Goal: Task Accomplishment & Management: Manage account settings

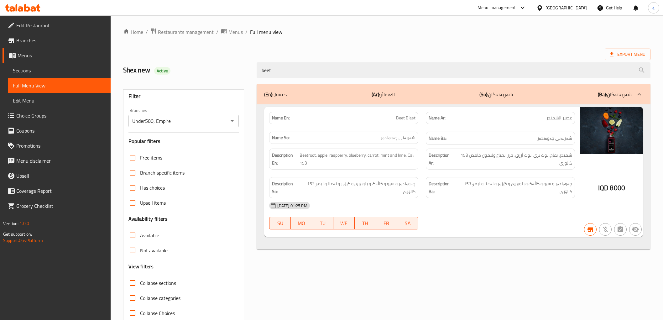
scroll to position [13, 0]
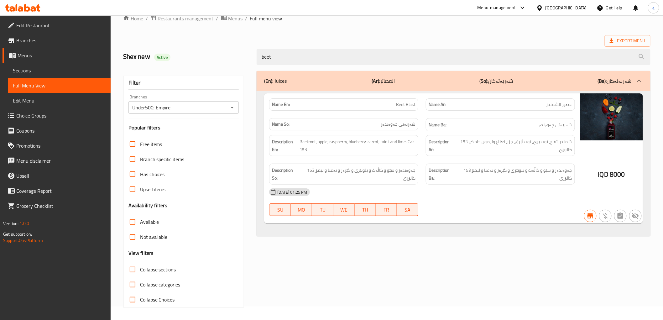
click at [35, 8] on icon at bounding box center [33, 8] width 5 height 5
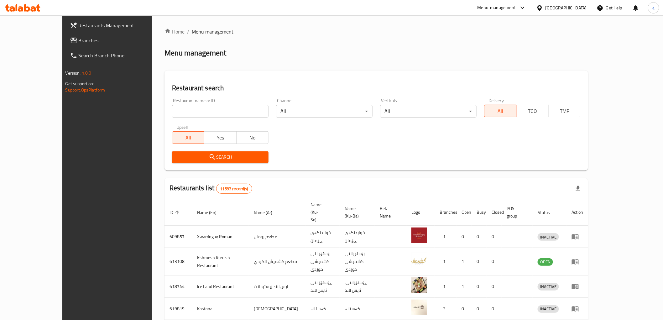
click at [229, 112] on input "search" at bounding box center [220, 111] width 97 height 13
paste input "753886"
type input "753886"
click at [237, 155] on span "Search" at bounding box center [220, 157] width 87 height 8
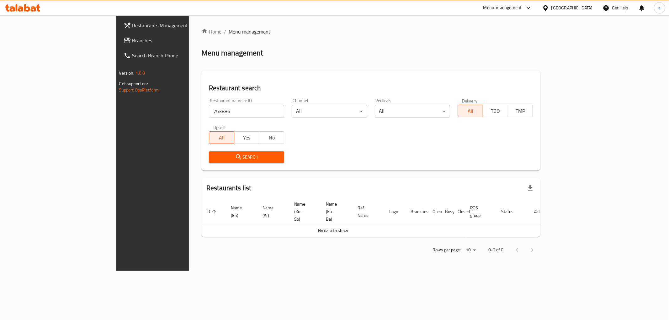
click at [118, 46] on link "Branches" at bounding box center [172, 40] width 109 height 15
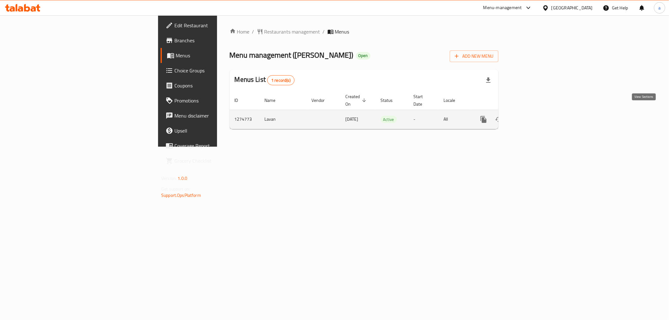
click at [536, 113] on link "enhanced table" at bounding box center [528, 119] width 15 height 15
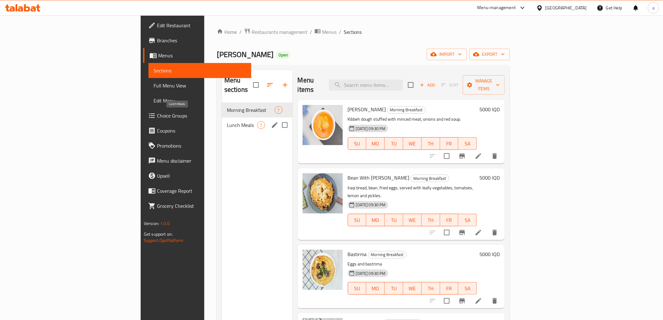
click at [227, 121] on span "Lunch Meals" at bounding box center [242, 125] width 30 height 8
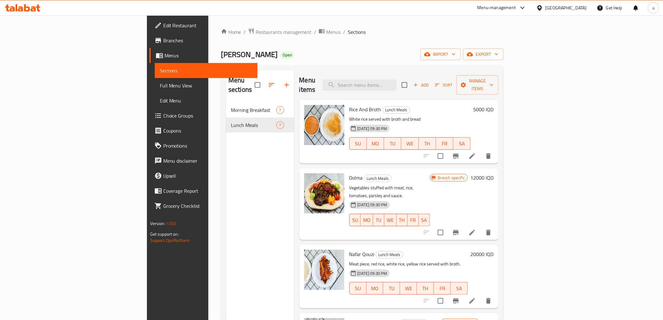
click at [430, 81] on span "Add" at bounding box center [421, 84] width 17 height 7
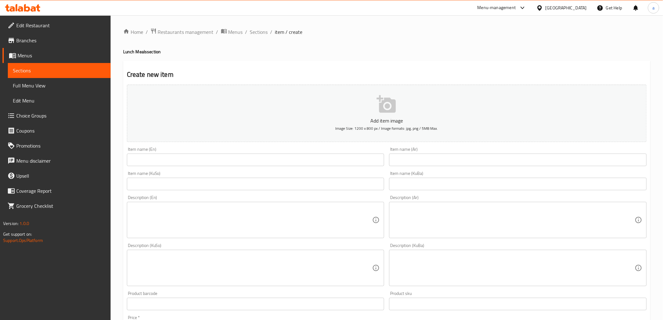
click at [409, 160] on input "text" at bounding box center [518, 160] width 258 height 13
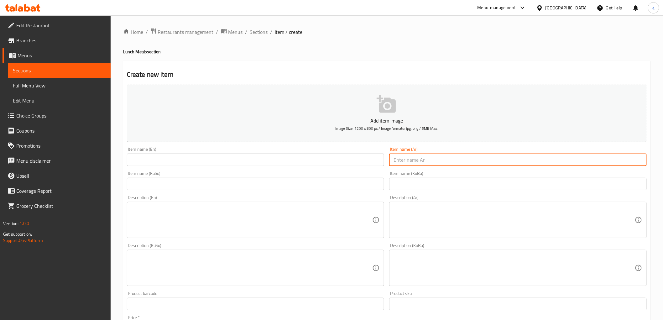
paste input "دجاجه على تمن +2 مرق"
click at [407, 161] on input "دجاجه على تمن +2 مرق" at bounding box center [518, 160] width 258 height 13
click at [631, 161] on input "دجاجه على تمن و2 مرق" at bounding box center [518, 160] width 258 height 13
drag, startPoint x: 585, startPoint y: 161, endPoint x: 665, endPoint y: 171, distance: 80.2
click at [663, 171] on html "​ Menu-management [GEOGRAPHIC_DATA] Get Help a Edit Restaurant Branches Menus S…" at bounding box center [331, 160] width 663 height 320
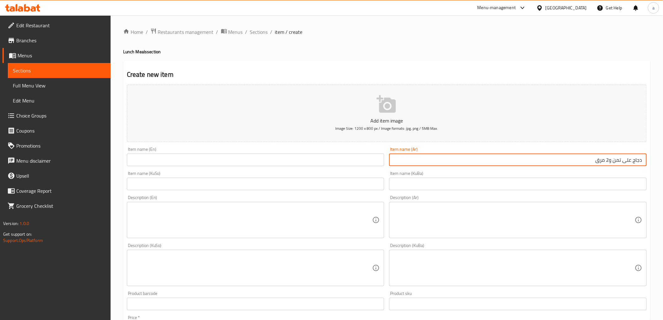
click at [623, 161] on input "دجاج على تمن و2 مرق" at bounding box center [518, 160] width 258 height 13
click at [615, 162] on input "دجاج على تمن و2 مرق" at bounding box center [518, 160] width 258 height 13
type input "دجاج على أرز و2 مرق"
click at [281, 162] on input "text" at bounding box center [256, 160] width 258 height 13
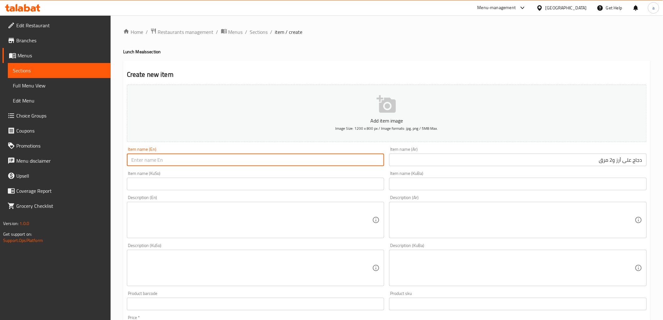
paste input "Chicken on rice and 2 broths"
type input "Chicken on rice and 2 broths"
click at [275, 184] on input "text" at bounding box center [256, 184] width 258 height 13
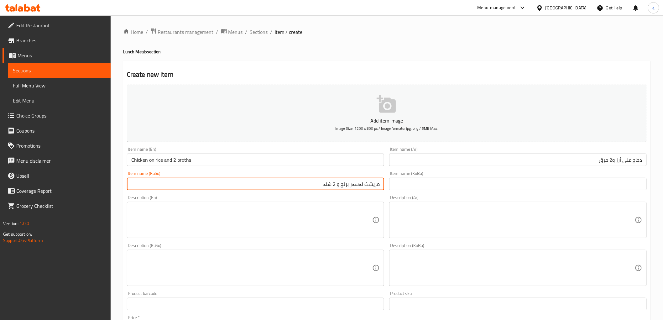
drag, startPoint x: 319, startPoint y: 185, endPoint x: 471, endPoint y: 187, distance: 152.3
click at [471, 187] on div "Add item image Image Size: 1200 x 800 px / Image formats: jpg, png / 5MB Max. I…" at bounding box center [386, 253] width 525 height 342
type input "مریشک لەسەر برنج و 2 شلە"
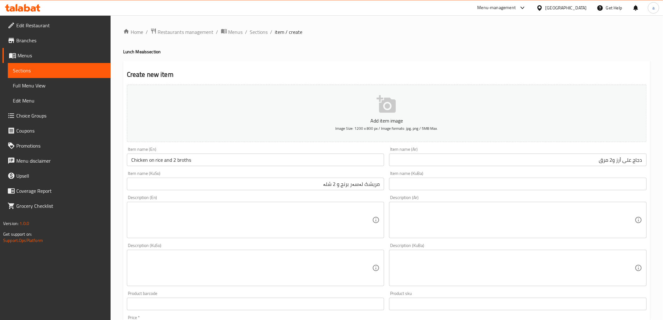
click at [455, 194] on div "Description (Ar) Description (Ar)" at bounding box center [518, 217] width 263 height 48
click at [454, 186] on input "text" at bounding box center [518, 184] width 258 height 13
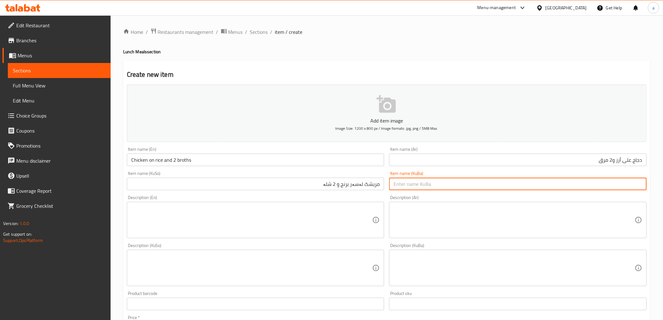
paste input "مریشک لەسەر برنج و 2 شلە"
type input "مریشک لەسەر برنج و 2 شلە"
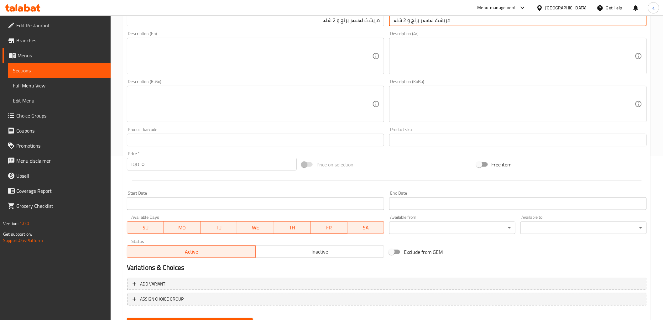
scroll to position [194, 0]
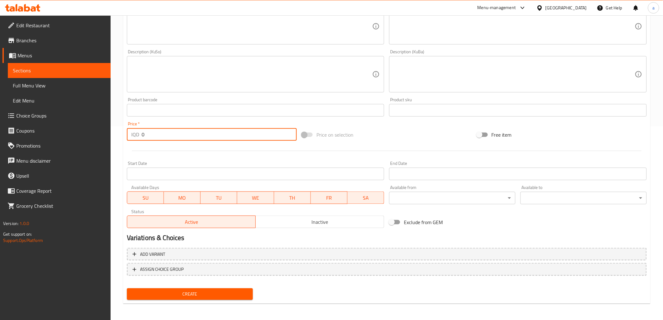
drag, startPoint x: 163, startPoint y: 137, endPoint x: 121, endPoint y: 144, distance: 43.0
click at [121, 144] on div "Home / Restaurants management / Menus / Sections / item / create Lunch Meals se…" at bounding box center [387, 72] width 553 height 500
type input "15000"
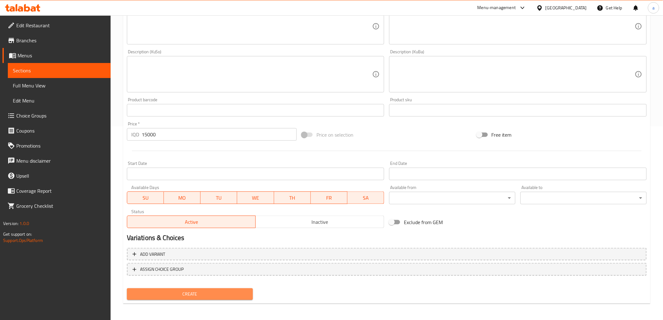
click at [229, 294] on span "Create" at bounding box center [190, 294] width 116 height 8
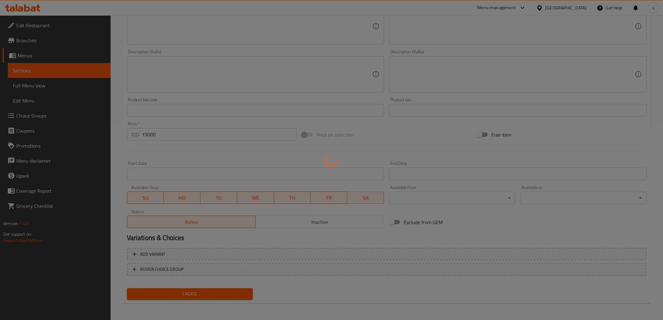
type input "0"
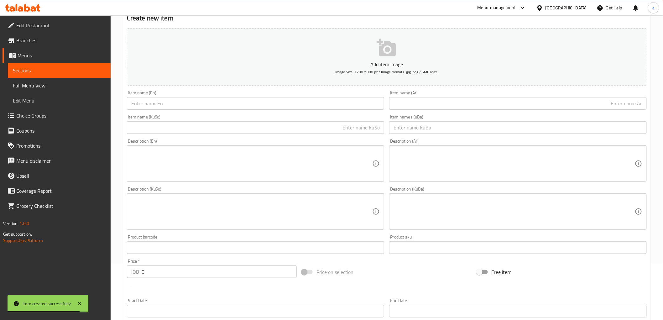
scroll to position [0, 0]
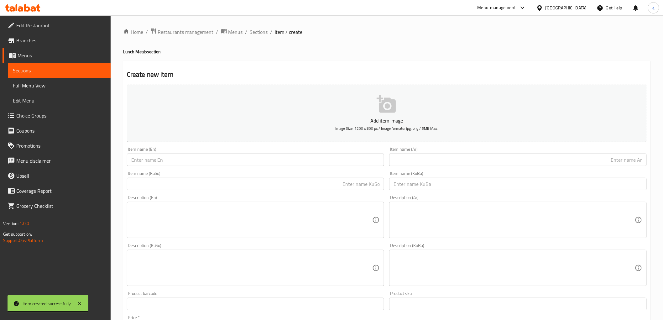
click at [299, 163] on input "text" at bounding box center [256, 160] width 258 height 13
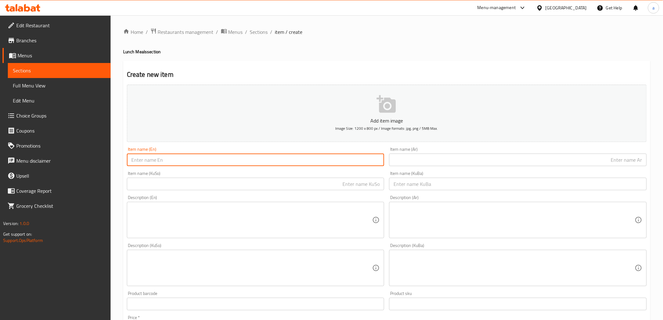
paste input "نص دجاج على أرز، 1 مرق و1 سوب"
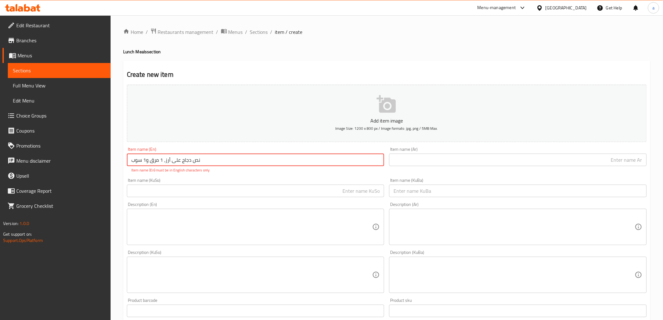
drag, startPoint x: 237, startPoint y: 161, endPoint x: 113, endPoint y: 164, distance: 124.5
click at [113, 164] on div "Home / Restaurants management / Menus / Sections / item / create Lunch Meals se…" at bounding box center [387, 268] width 553 height 506
paste input "Half chicken on rice, 1 broth and 1 soup"
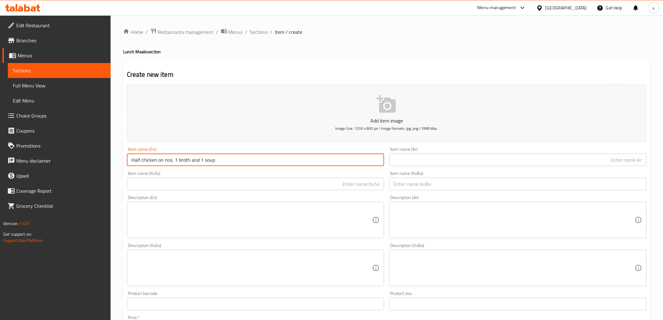
type input "Half chicken on rice, 1 broth and 1 soup"
click at [411, 160] on input "text" at bounding box center [518, 160] width 258 height 13
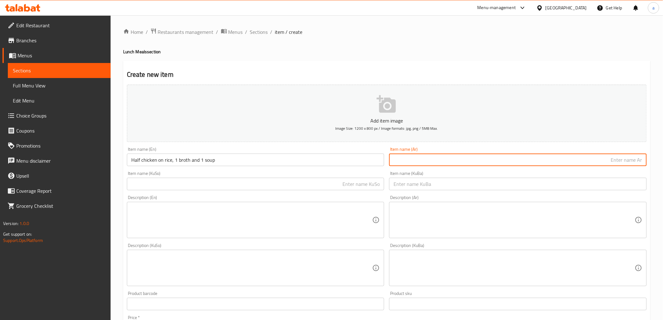
paste input "نص دجاج على أرز، 1 مرق و1 سوب"
click at [635, 161] on input "نص دجاج على أرز، 1 مرق و1 سوب" at bounding box center [518, 160] width 258 height 13
click at [548, 159] on input "نصف دجاج على أرز، 1 مرق و1 سوب" at bounding box center [518, 160] width 258 height 13
click at [583, 161] on input "نصف دجاج على أرز، 1 مرق و1 سوب" at bounding box center [518, 160] width 258 height 13
click at [578, 162] on input "نصف دجاج على أرز، 1 مرق و1 سوب" at bounding box center [518, 160] width 258 height 13
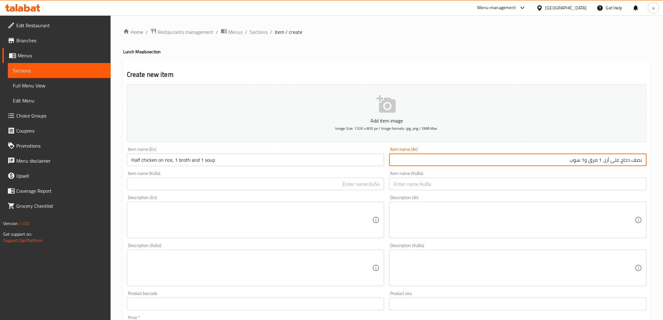
click at [578, 162] on input "نصف دجاج على أرز، 1 مرق و1 سوب" at bounding box center [518, 160] width 258 height 13
paste input "وربة"
click at [398, 203] on div "Description (Ar)" at bounding box center [518, 220] width 258 height 36
type input "نصف دجاج على أرز، 1 مرق و1 سوب"
click at [523, 179] on input "text" at bounding box center [518, 184] width 258 height 13
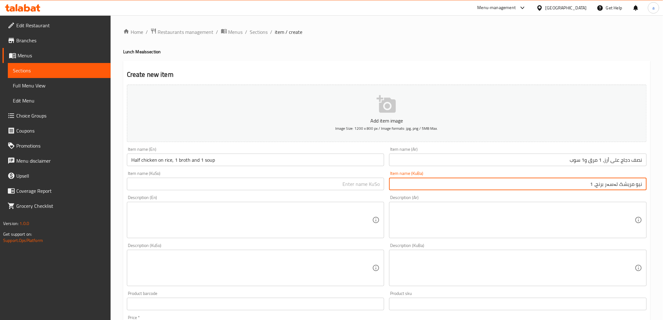
click at [523, 184] on input "نیو مریشک لەسەر برنج، 1" at bounding box center [518, 184] width 258 height 13
drag, startPoint x: 557, startPoint y: 188, endPoint x: 668, endPoint y: 195, distance: 111.8
click at [663, 195] on html "​ Menu-management [GEOGRAPHIC_DATA] Get Help a Edit Restaurant Branches Menus S…" at bounding box center [331, 160] width 663 height 320
type input "نیو مریشک لەسەر برنج، 1 شلە و 1 سوپ"
click at [315, 180] on input "text" at bounding box center [256, 184] width 258 height 13
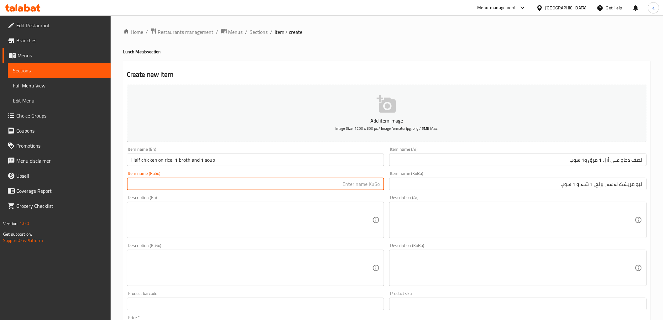
paste input "نیو مریشک لەسەر برنج، 1 شلە و 1 سوپ"
type input "نیو مریشک لەسەر برنج، 1 شلە و 1 سوپ"
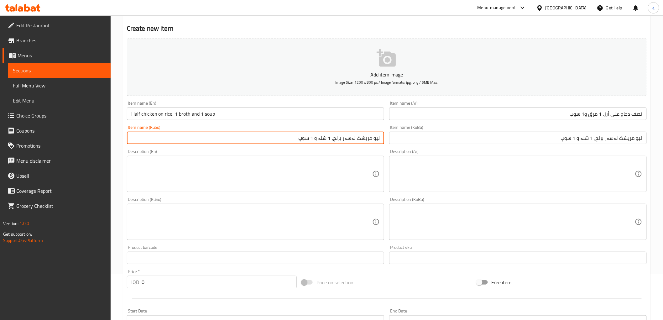
scroll to position [104, 0]
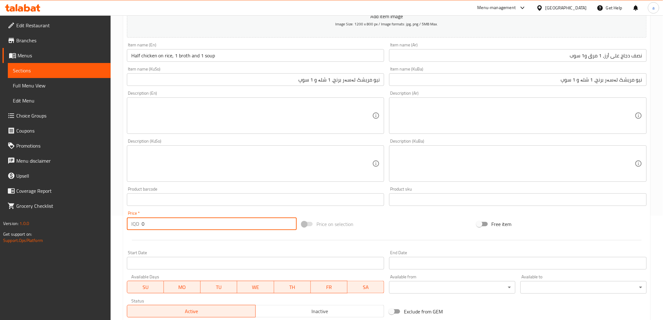
drag, startPoint x: 135, startPoint y: 225, endPoint x: 122, endPoint y: 227, distance: 13.0
click at [122, 227] on div "Home / Restaurants management / Menus / Sections / item / create Lunch Meals se…" at bounding box center [387, 161] width 553 height 500
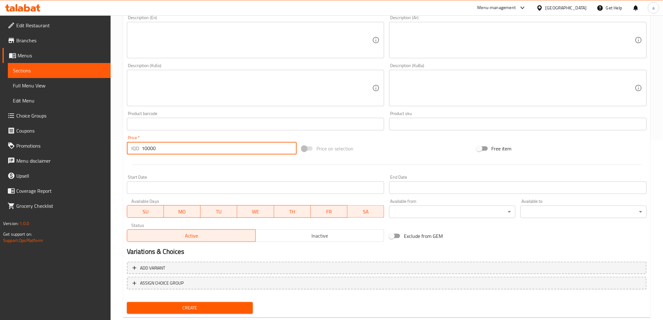
scroll to position [194, 0]
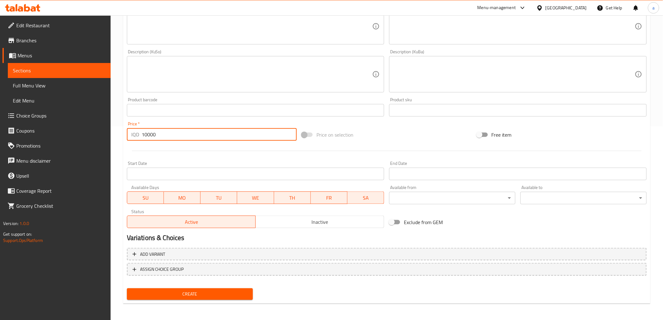
type input "10000"
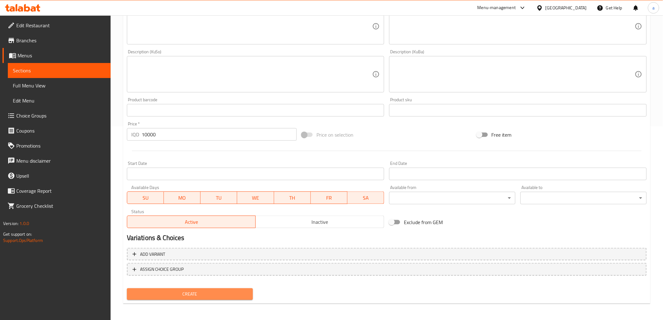
click at [182, 297] on button "Create" at bounding box center [190, 294] width 126 height 12
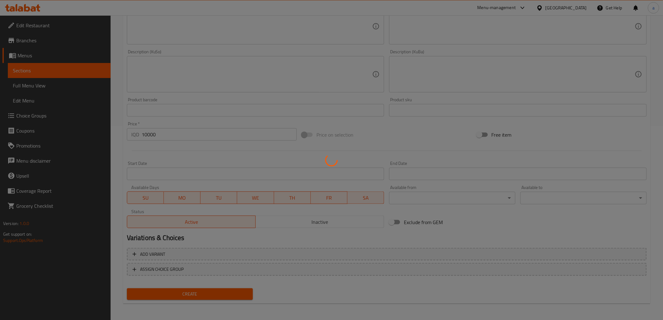
type input "0"
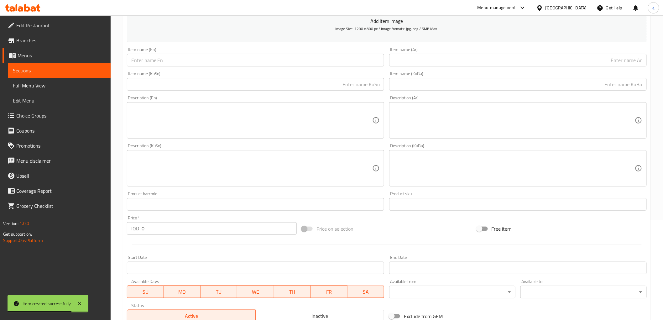
scroll to position [89, 0]
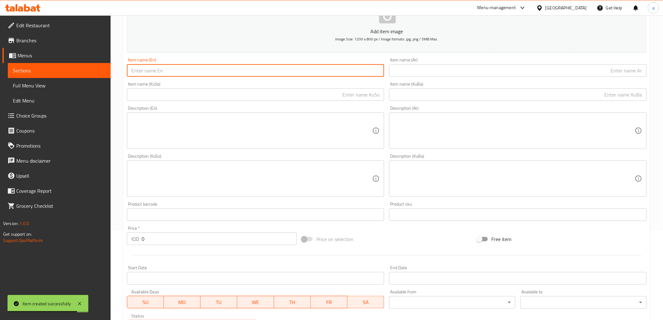
click at [245, 73] on input "text" at bounding box center [256, 70] width 258 height 13
paste input "large rice tray for 4 people with chicken, 3 broths and 2 soup"
type input "large rice tray for 4 people with chicken, 3 broths and 2 soup"
click at [403, 76] on input "text" at bounding box center [518, 70] width 258 height 13
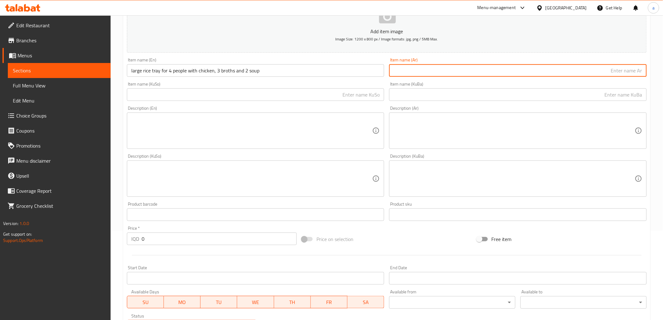
paste input "صينيه أرز كبيره تكفي 4اشخاص عليهه دجاجه، 3مرق و2 سوب"
type input "صينيه أرز كبيره تكفي 4اشخاص عليهه دجاجه، 3مرق و2 سوب"
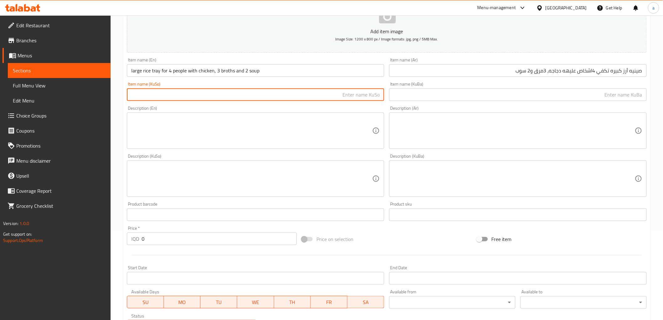
click at [292, 97] on input "text" at bounding box center [256, 94] width 258 height 13
click at [281, 96] on input "سینی برنجی گەورە بۆ 4 کەس لەگەڵ مریشک، 3" at bounding box center [256, 94] width 258 height 13
type input "سینی برنجی گەورە بۆ 4 کەس لەگەڵ مریشک، 3 شلە و 2 سوپ"
click at [411, 95] on input "text" at bounding box center [518, 94] width 258 height 13
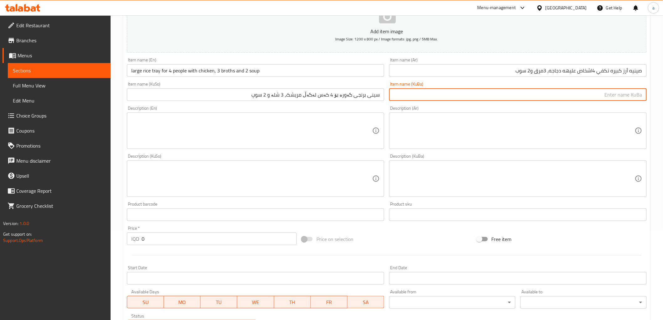
paste input "سینی برنجی گەورە بۆ 4 کەس لەگەڵ مریشک، 3 شلە و 2 سوپ"
type input "سینی برنجی گەورە بۆ 4 کەس لەگەڵ مریشک، 3 شلە و 2 سوپ"
click at [132, 72] on input "large rice tray for 4 people with chicken, 3 broths and 2 soup" at bounding box center [256, 70] width 258 height 13
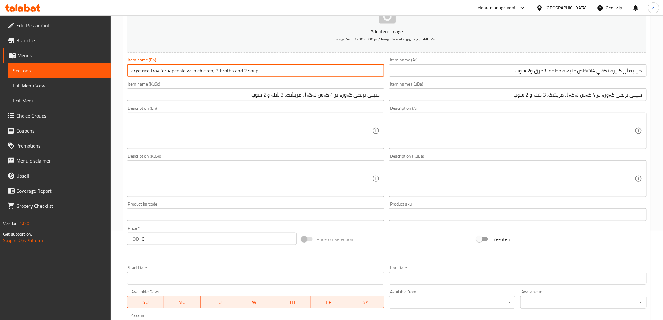
type input "large rice tray for 4 people with chicken, 3 broths and 2 soup"
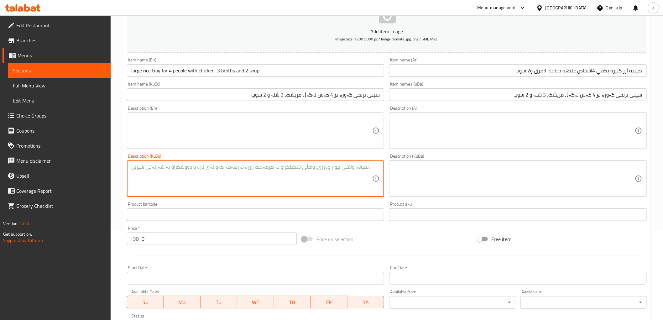
click at [213, 192] on textarea at bounding box center [251, 179] width 241 height 30
paste textarea "large rice tray with chicken"
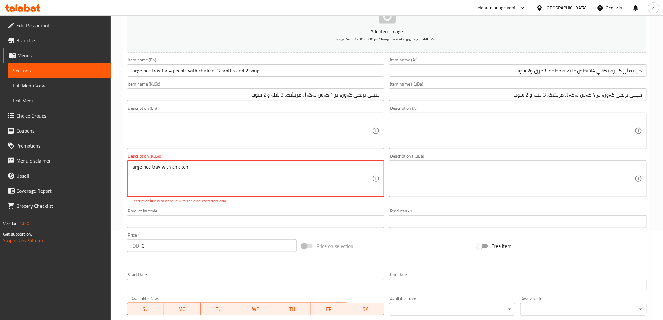
type textarea "large rice tray with chicken"
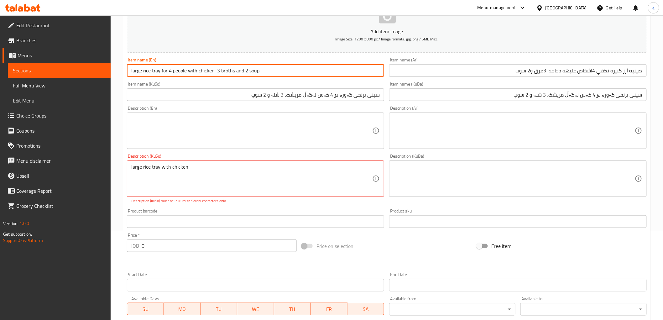
drag, startPoint x: 256, startPoint y: 75, endPoint x: 129, endPoint y: 74, distance: 127.3
click at [129, 74] on input "large rice tray for 4 people with chicken, 3 broths and 2 soup" at bounding box center [256, 70] width 258 height 13
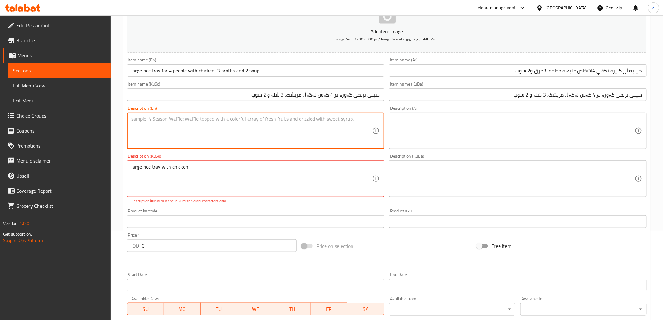
click at [195, 129] on textarea at bounding box center [251, 131] width 241 height 30
paste textarea "large rice tray for 4 people with chicken, 3 broths and 2 soup"
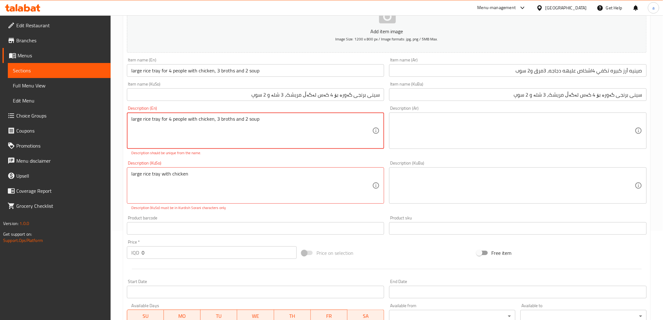
type textarea "large rice tray for 4 people with chicken, 3 broths and 2 soup"
drag, startPoint x: 194, startPoint y: 177, endPoint x: 108, endPoint y: 181, distance: 86.0
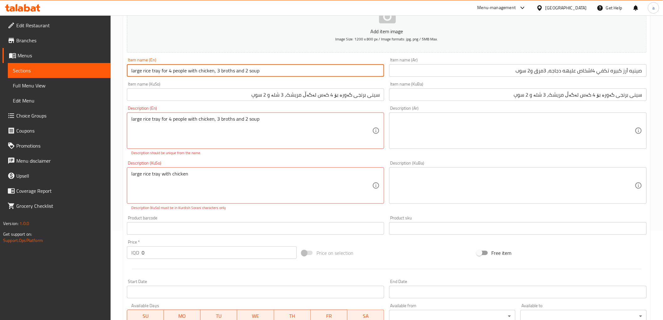
paste input "large rice tray with chicken"
drag, startPoint x: 233, startPoint y: 73, endPoint x: 71, endPoint y: 118, distance: 168.5
click at [96, 90] on div "Edit Restaurant Branches Menus Sections Full Menu View Edit Menu Choice Groups …" at bounding box center [331, 182] width 663 height 513
type input "large rice tray with chicken"
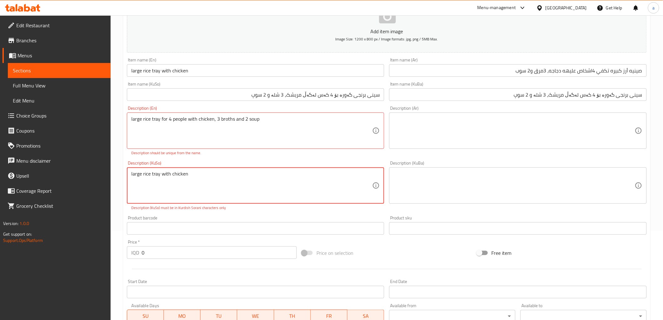
drag, startPoint x: 213, startPoint y: 174, endPoint x: 71, endPoint y: 220, distance: 149.4
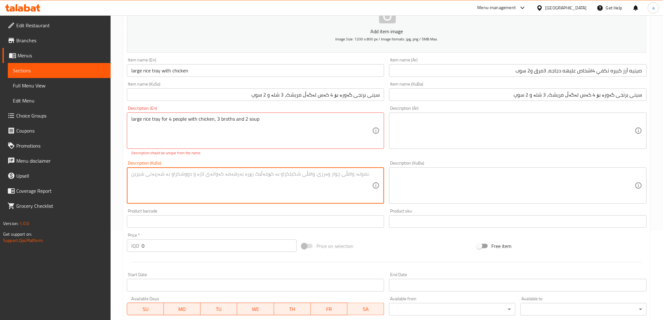
click at [209, 73] on input "large rice tray with chicken" at bounding box center [256, 70] width 258 height 13
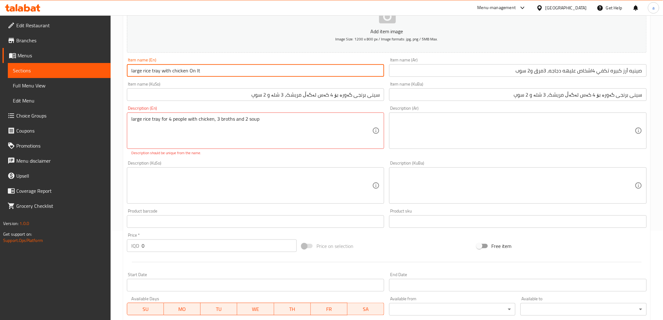
type input "large rice tray with chicken On It"
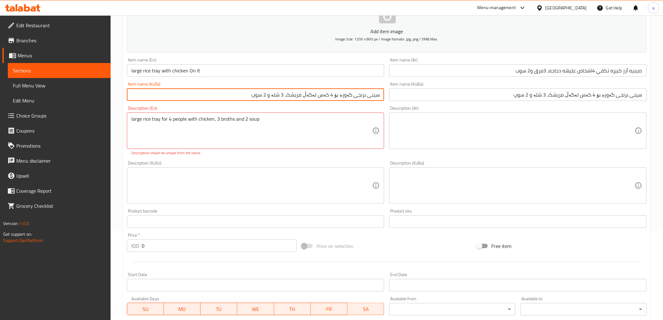
drag, startPoint x: 259, startPoint y: 94, endPoint x: 396, endPoint y: 99, distance: 137.1
click at [396, 99] on div "Add item image Image Size: 1200 x 800 px / Image formats: jpg, png / 5MB Max. I…" at bounding box center [386, 167] width 525 height 349
click at [323, 187] on textarea at bounding box center [251, 186] width 241 height 30
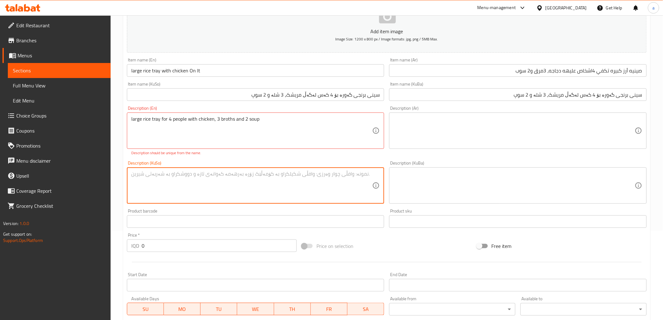
paste textarea "سینی برنجی گەورە بۆ 4 کەس لەگەڵ مریشک، 3 شلە و 2 سوپ"
type textarea "سینی برنجی گەورە بۆ 4 کەس لەگەڵ مریشک، 3 شلە و 2 سوپ"
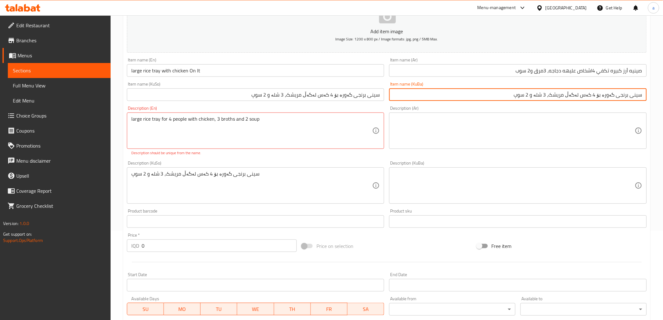
drag, startPoint x: 519, startPoint y: 94, endPoint x: 657, endPoint y: 96, distance: 137.3
click at [657, 96] on div "Home / Restaurants management / Menus / Sections / item / create Lunch Meals se…" at bounding box center [387, 179] width 553 height 506
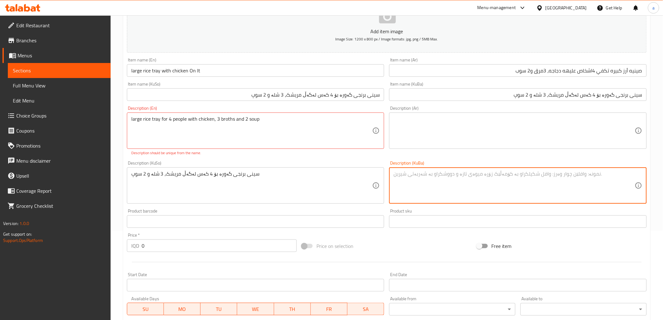
click at [500, 191] on textarea at bounding box center [514, 186] width 241 height 30
paste textarea "سینی برنجی گەورە بۆ 4 کەس لەگەڵ مریشک، 3 شلە و 2 سوپ"
type textarea "سینی برنجی گەورە بۆ 4 کەس لەگەڵ مریشک، 3 شلە و 2 سوپ"
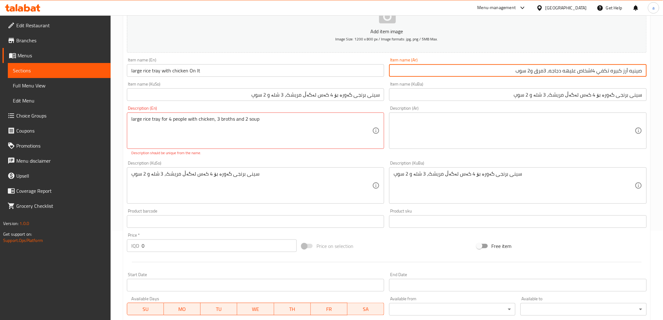
drag, startPoint x: 513, startPoint y: 69, endPoint x: 660, endPoint y: 74, distance: 147.1
click at [660, 74] on div "Home / Restaurants management / Menus / Sections / item / create Lunch Meals se…" at bounding box center [387, 179] width 553 height 506
click at [573, 120] on textarea at bounding box center [514, 131] width 241 height 30
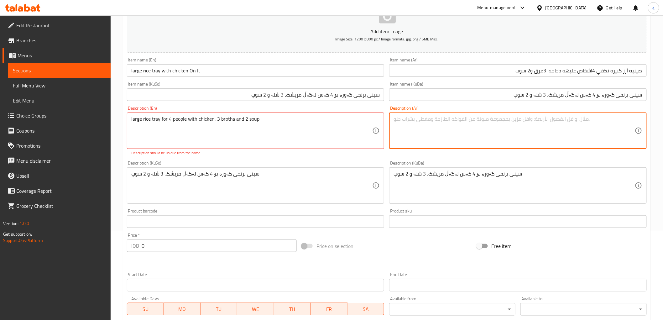
paste textarea "صينيه أرز كبيره تكفي 4اشخاص عليهه دجاجه، 3مرق و2 سوب"
type textarea "صينيه أرز كبيره تكفي 4اشخاص عليهه دجاجه، 3مرق و2 سوب"
drag, startPoint x: 513, startPoint y: 98, endPoint x: 668, endPoint y: 93, distance: 154.9
click at [663, 93] on html "​ Menu-management [GEOGRAPHIC_DATA] Get Help a Edit Restaurant Branches Menus S…" at bounding box center [331, 71] width 663 height 320
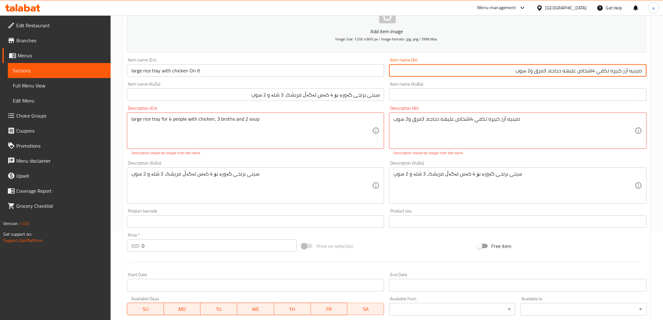
drag, startPoint x: 522, startPoint y: 69, endPoint x: 574, endPoint y: 78, distance: 52.5
click at [663, 67] on html "​ Menu-management [GEOGRAPHIC_DATA] Get Help a Edit Restaurant Branches Menus S…" at bounding box center [331, 71] width 663 height 320
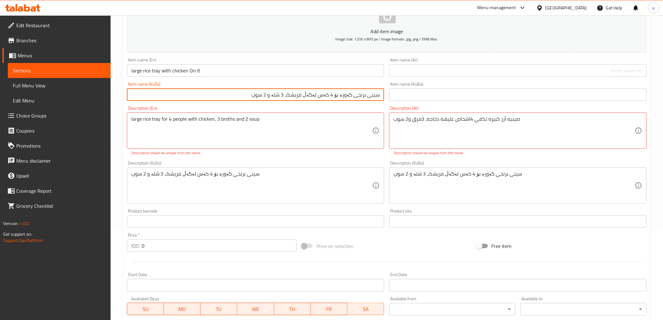
drag, startPoint x: 245, startPoint y: 94, endPoint x: 436, endPoint y: 92, distance: 190.9
click at [438, 92] on div "Add item image Image Size: 1200 x 800 px / Image formats: jpg, png / 5MB Max. I…" at bounding box center [386, 167] width 525 height 349
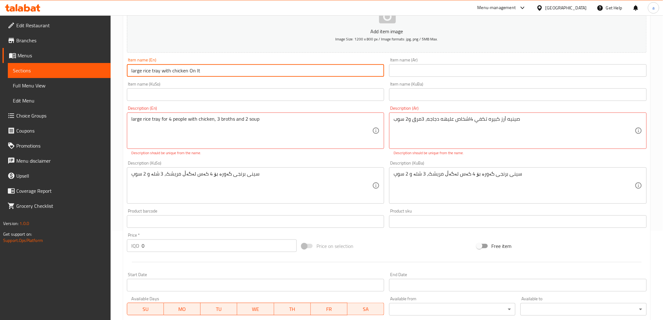
drag, startPoint x: 229, startPoint y: 67, endPoint x: 10, endPoint y: 69, distance: 219.1
click at [10, 68] on div "Edit Restaurant Branches Menus Sections Full Menu View Edit Menu Choice Groups …" at bounding box center [331, 179] width 663 height 506
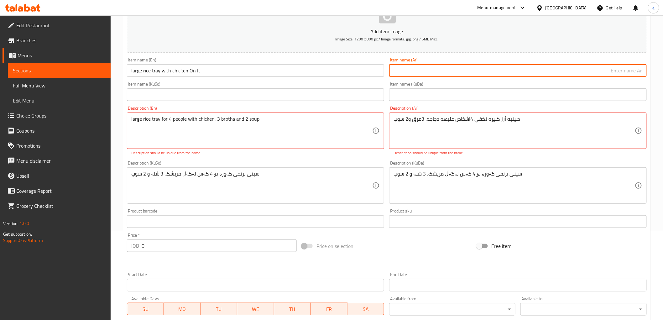
click at [476, 66] on input "text" at bounding box center [518, 70] width 258 height 13
paste input "صينية أرز كبيرة عليها دجاج"
type input "صينية أرز كبيرة عليها دجاج"
click at [327, 96] on input "text" at bounding box center [256, 94] width 258 height 13
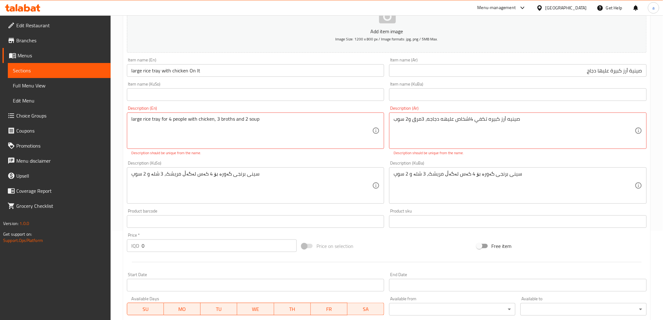
drag, startPoint x: 353, startPoint y: 101, endPoint x: 356, endPoint y: 97, distance: 5.7
click at [353, 101] on div "Item name (KuSo) Item name (KuSo)" at bounding box center [255, 91] width 263 height 24
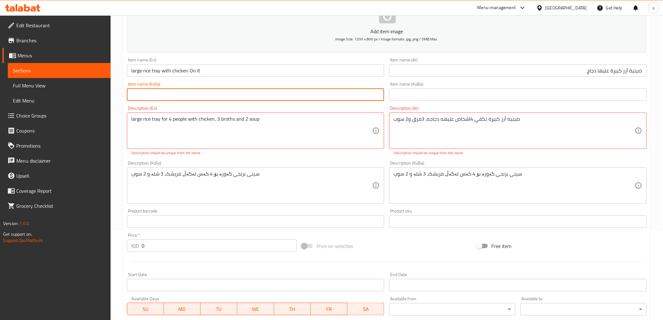
click at [356, 96] on input "text" at bounding box center [256, 94] width 258 height 13
drag, startPoint x: 367, startPoint y: 102, endPoint x: 399, endPoint y: 97, distance: 32.4
click at [399, 97] on div "Add item image Image Size: 1200 x 800 px / Image formats: jpg, png / 5MB Max. I…" at bounding box center [386, 167] width 525 height 349
type input "سینی برنجی گەورە مریشکی لەسەرە"
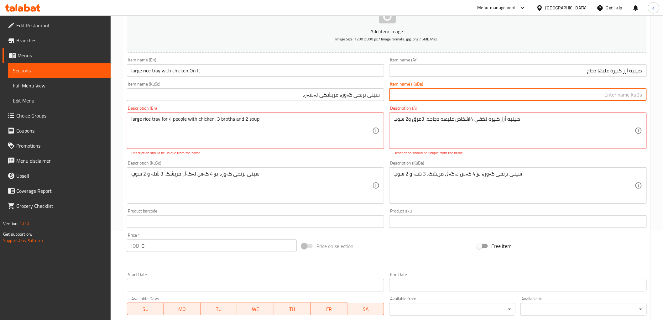
click at [437, 93] on input "text" at bounding box center [518, 94] width 258 height 13
paste input "سینی برنجی گەورە مریشکی لەسەرە"
type input "سینی برنجی گەورە مریشکی لەسەرە"
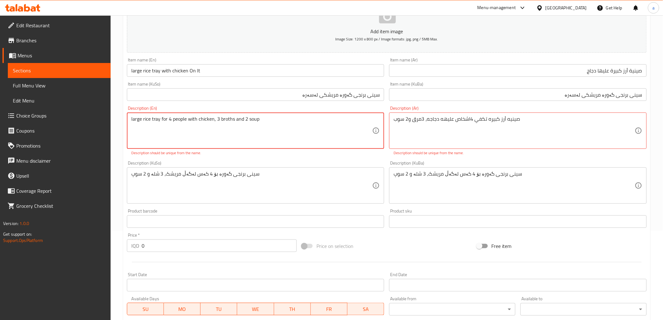
drag, startPoint x: 166, startPoint y: 121, endPoint x: 181, endPoint y: 126, distance: 14.9
click at [181, 126] on textarea "large rice tray for 4 people with chicken, 3 broths and 2 soup" at bounding box center [251, 131] width 241 height 30
click at [179, 145] on textarea "large rice tray for 4 people with chicken, 3 broths and 2 soup" at bounding box center [251, 131] width 241 height 30
drag, startPoint x: 214, startPoint y: 120, endPoint x: 194, endPoint y: 117, distance: 20.9
click at [194, 117] on textarea "large rice tray for 4 people with chicken, 3 broths and 2 soup" at bounding box center [251, 131] width 241 height 30
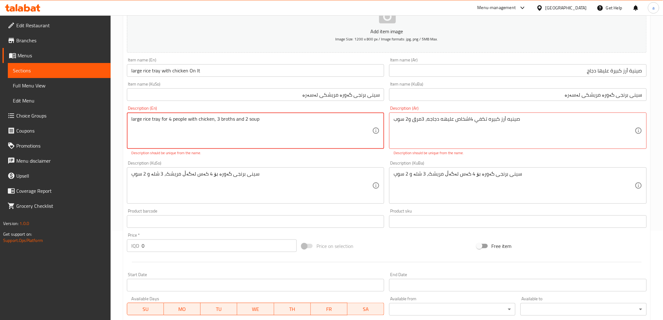
click at [205, 123] on textarea "large rice tray for 4 people with chicken, 3 broths and 2 soup" at bounding box center [251, 131] width 241 height 30
drag, startPoint x: 213, startPoint y: 120, endPoint x: 186, endPoint y: 127, distance: 27.0
click at [186, 127] on textarea "large rice tray for 4 people with chicken, 3 broths and 2 soup" at bounding box center [251, 131] width 241 height 30
drag, startPoint x: 140, startPoint y: 120, endPoint x: 99, endPoint y: 121, distance: 41.4
click at [99, 121] on div "Edit Restaurant Branches Menus Sections Full Menu View Edit Menu Choice Groups …" at bounding box center [331, 179] width 663 height 506
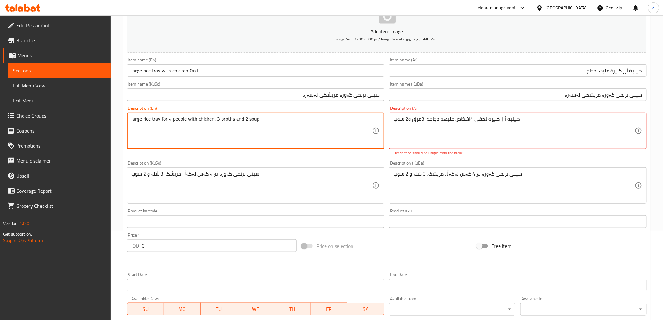
click at [170, 129] on textarea "large rice tray for 4 people with chicken, 3 broths and 2 soup" at bounding box center [251, 131] width 241 height 30
drag, startPoint x: 212, startPoint y: 120, endPoint x: 118, endPoint y: 124, distance: 94.1
click at [118, 124] on div "Home / Restaurants management / Menus / Sections / item / create Lunch Meals se…" at bounding box center [387, 179] width 553 height 506
type textarea ", 3 broths and 2 soup"
drag, startPoint x: 189, startPoint y: 70, endPoint x: 64, endPoint y: 77, distance: 124.7
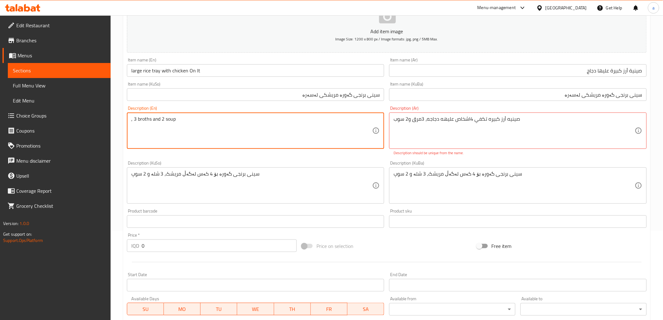
click at [65, 77] on div "Edit Restaurant Branches Menus Sections Full Menu View Edit Menu Choice Groups …" at bounding box center [331, 179] width 663 height 506
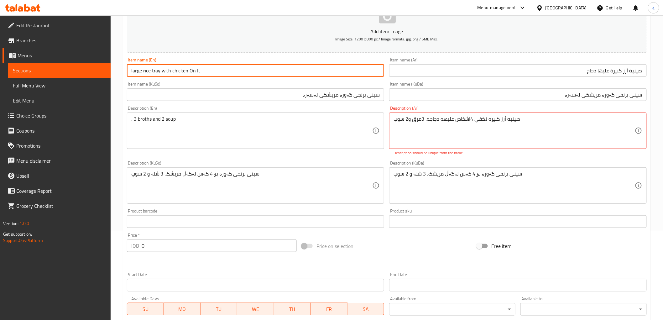
paste input "large rice tray for 4 people with chicken"
type input "large rice tray for 4 people with chicken On It"
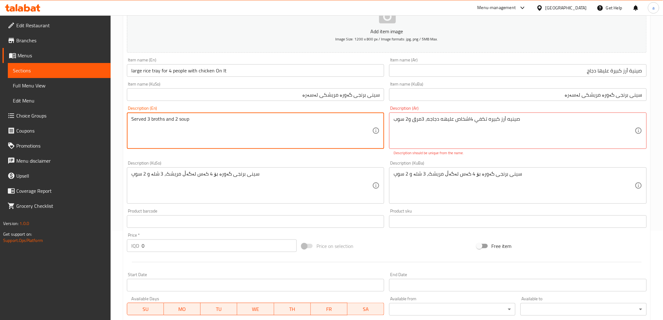
type textarea "Served 3 broths and 2 soup"
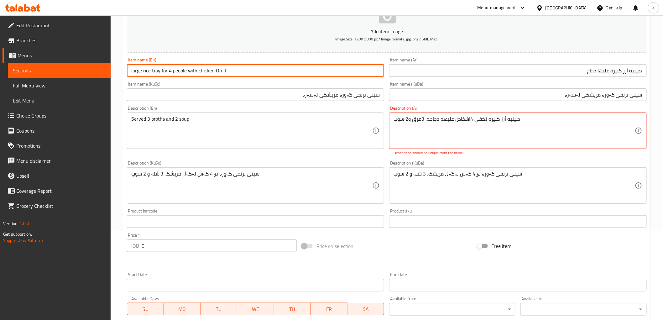
drag, startPoint x: 228, startPoint y: 71, endPoint x: 212, endPoint y: 74, distance: 16.2
click at [212, 74] on input "large rice tray for 4 people with chicken On It" at bounding box center [256, 70] width 258 height 13
type input "large rice tray for 4 people with chicken"
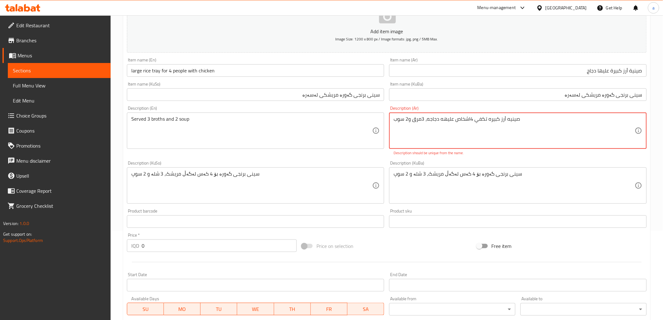
drag, startPoint x: 539, startPoint y: 121, endPoint x: 384, endPoint y: 143, distance: 156.4
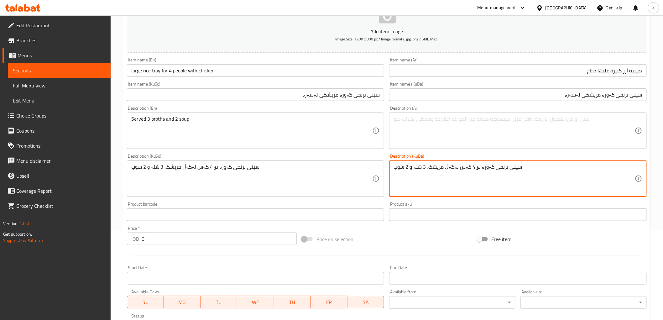
drag, startPoint x: 567, startPoint y: 165, endPoint x: 384, endPoint y: 172, distance: 183.2
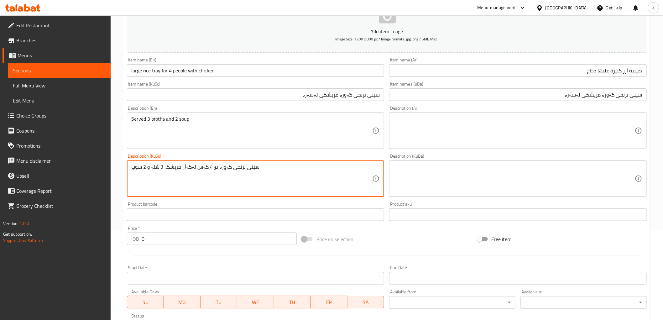
drag, startPoint x: 136, startPoint y: 168, endPoint x: 40, endPoint y: 170, distance: 95.9
click at [240, 184] on textarea "سینی برنجی گەورە بۆ 4 کەس لەگەڵ مریشک، 3 شلە و 2 سوپ" at bounding box center [251, 179] width 241 height 30
drag, startPoint x: 164, startPoint y: 168, endPoint x: 131, endPoint y: 168, distance: 33.2
click at [131, 168] on textarea "سینی برنجی گەورە بۆ 4 کەس لەگەڵ مریشک، 3 شلە و 2 سوپ" at bounding box center [251, 179] width 241 height 30
type textarea "سینی برنجی گەورە بۆ 4 کەس لەگەڵ مریشک"
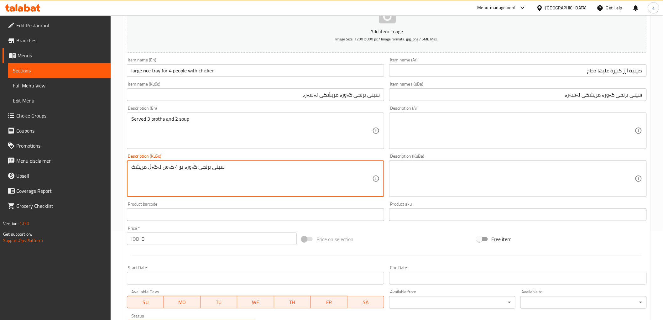
drag, startPoint x: 226, startPoint y: 165, endPoint x: 132, endPoint y: 170, distance: 93.5
click at [132, 170] on textarea "سینی برنجی گەورە بۆ 4 کەس لەگەڵ مریشک" at bounding box center [251, 179] width 241 height 30
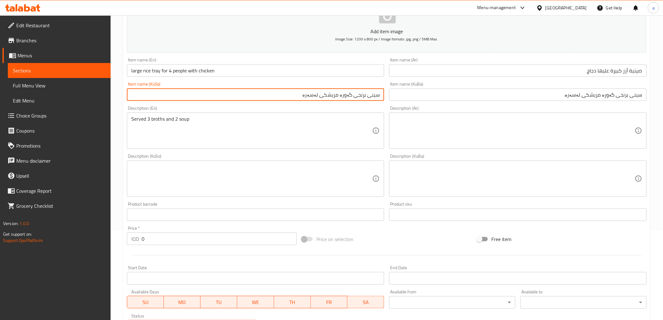
drag, startPoint x: 259, startPoint y: 91, endPoint x: 397, endPoint y: 90, distance: 138.2
click at [397, 90] on div "Add item image Image Size: 1200 x 800 px / Image formats: jpg, png / 5MB Max. I…" at bounding box center [386, 164] width 525 height 342
paste input "سینی برنجی گەورە بۆ 4 کەس لەگەڵ مریشک"
type input "سینی برنجی گەورە بۆ 4 کەس لەگەڵ مریشک"
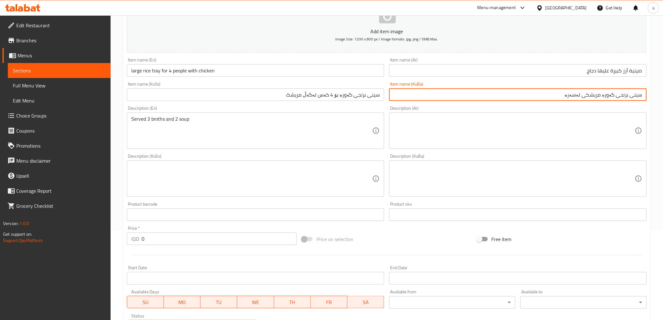
drag, startPoint x: 554, startPoint y: 96, endPoint x: 665, endPoint y: 101, distance: 111.1
click at [663, 101] on html "​ Menu-management [GEOGRAPHIC_DATA] Get Help a Edit Restaurant Branches Menus S…" at bounding box center [331, 71] width 663 height 320
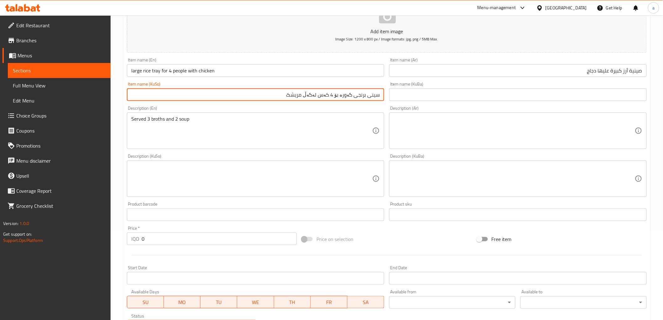
drag, startPoint x: 289, startPoint y: 94, endPoint x: 406, endPoint y: 105, distance: 118.0
click at [406, 105] on div "Add item image Image Size: 1200 x 800 px / Image formats: jpg, png / 5MB Max. I…" at bounding box center [386, 164] width 525 height 342
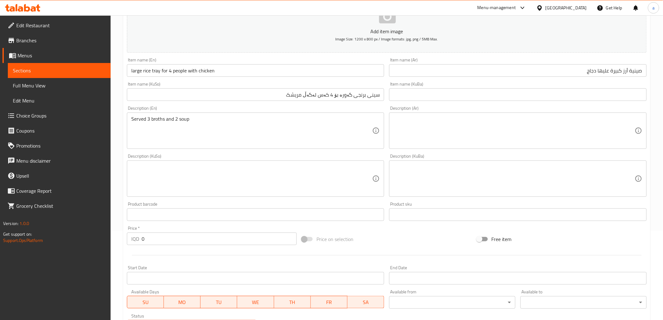
click at [433, 87] on div "Item name (KuBa) Item name (KuBa)" at bounding box center [518, 91] width 258 height 19
click at [434, 90] on input "text" at bounding box center [518, 94] width 258 height 13
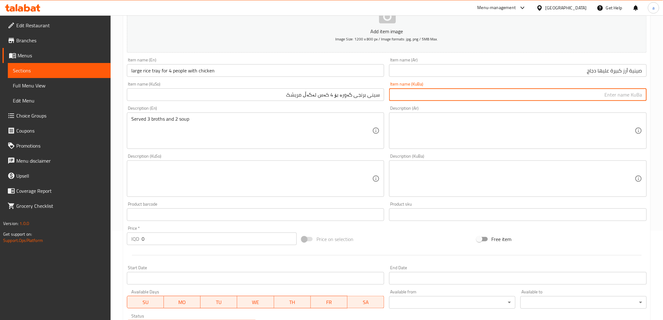
paste input "سینی برنجی گەورە بۆ 4 کەس لەگەڵ مریشک"
type input "سینی برنجی گەورە بۆ 4 کەس لەگەڵ مریشک"
drag, startPoint x: 584, startPoint y: 74, endPoint x: 668, endPoint y: 73, distance: 84.3
click at [663, 73] on html "​ Menu-management [GEOGRAPHIC_DATA] Get Help a Edit Restaurant Branches Menus S…" at bounding box center [331, 71] width 663 height 320
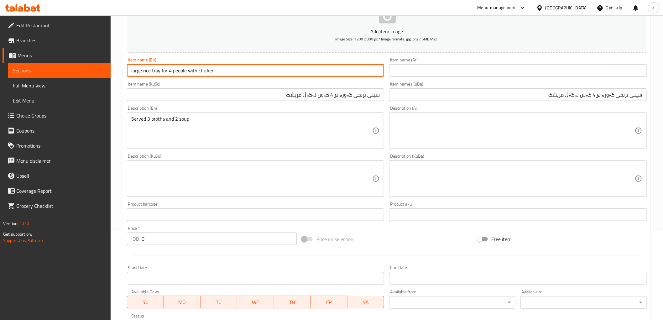
drag, startPoint x: 129, startPoint y: 78, endPoint x: 83, endPoint y: 76, distance: 46.1
click at [83, 76] on div "Edit Restaurant Branches Menus Sections Full Menu View Edit Menu Choice Groups …" at bounding box center [331, 176] width 663 height 500
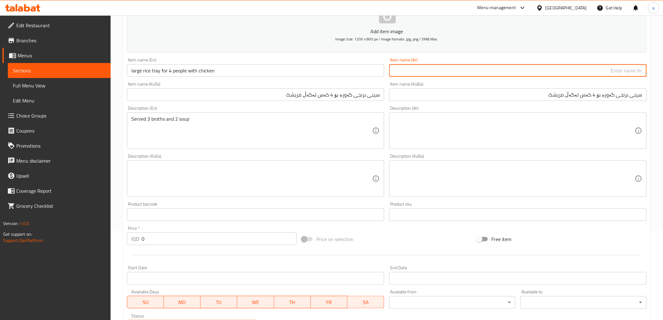
click at [438, 73] on input "text" at bounding box center [518, 70] width 258 height 13
paste input "صينية أرز كبيرة تكفي 4 أشخاص مع الدجاج"
type input "صينية أرز كبيرة تكفي 4 أشخاص مع الدجاج"
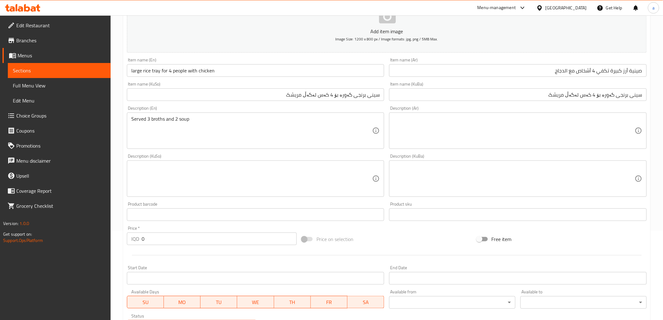
drag, startPoint x: 287, startPoint y: 77, endPoint x: 195, endPoint y: 73, distance: 92.9
click at [195, 73] on div "Item name (En) large rice tray for 4 people with chicken Item name (En)" at bounding box center [255, 67] width 263 height 24
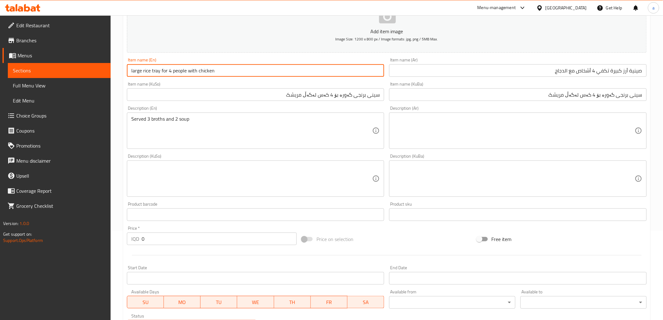
drag, startPoint x: 227, startPoint y: 69, endPoint x: 84, endPoint y: 72, distance: 142.6
click at [84, 72] on div "Edit Restaurant Branches Menus Sections Full Menu View Edit Menu Choice Groups …" at bounding box center [331, 176] width 663 height 500
paste input "L"
type input "Large rice tray for 4 people with chicken"
click at [488, 144] on textarea at bounding box center [514, 131] width 241 height 30
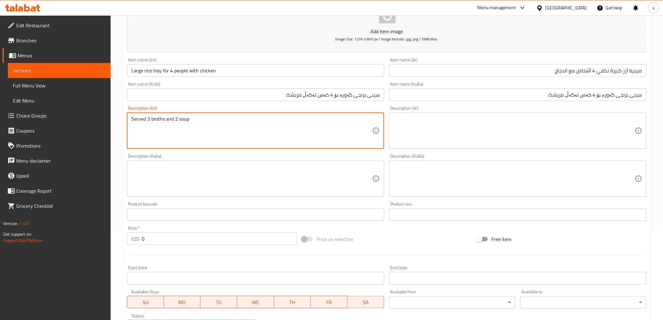
drag, startPoint x: 127, startPoint y: 120, endPoint x: 98, endPoint y: 122, distance: 28.9
click at [437, 132] on textarea at bounding box center [514, 131] width 241 height 30
paste textarea "تقدم 3 مرق و2 شوربة"
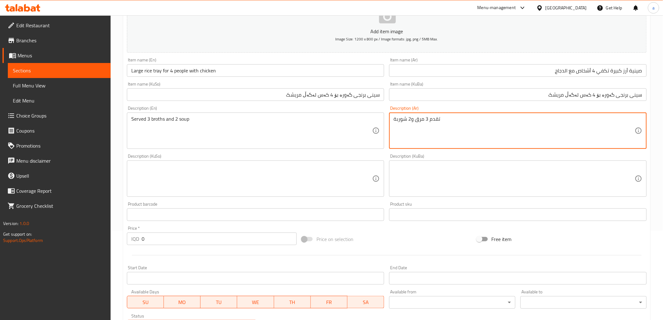
type textarea "تقدم 3 مرق و2 شوربة"
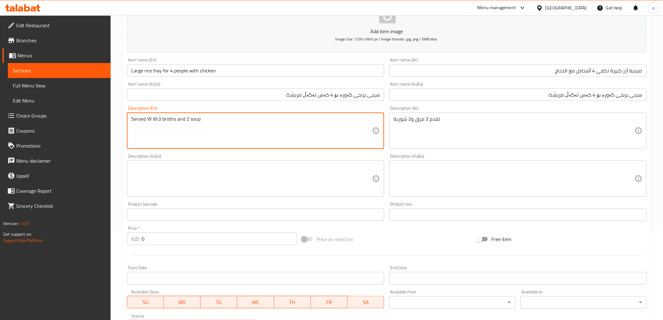
type textarea "Served W ith3 broths and 2 soup"
drag, startPoint x: 228, startPoint y: 117, endPoint x: 79, endPoint y: 122, distance: 148.3
click at [79, 122] on div "Edit Restaurant Branches Menus Sections Full Menu View Edit Menu Choice Groups …" at bounding box center [331, 176] width 663 height 500
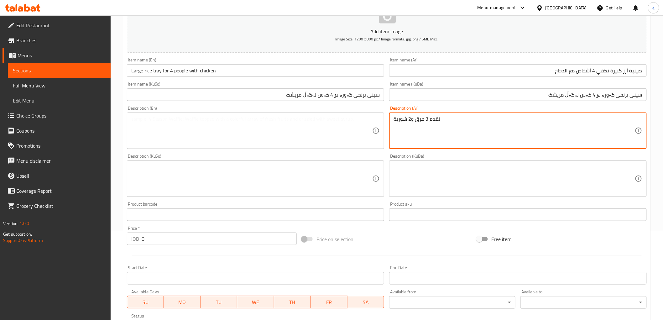
drag, startPoint x: 456, startPoint y: 121, endPoint x: 354, endPoint y: 133, distance: 102.6
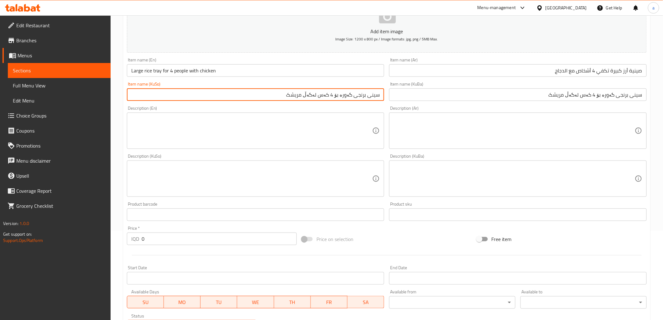
drag, startPoint x: 287, startPoint y: 95, endPoint x: 433, endPoint y: 95, distance: 145.7
click at [433, 95] on div "Add item image Image Size: 1200 x 800 px / Image formats: jpg, png / 5MB Max. I…" at bounding box center [386, 164] width 525 height 342
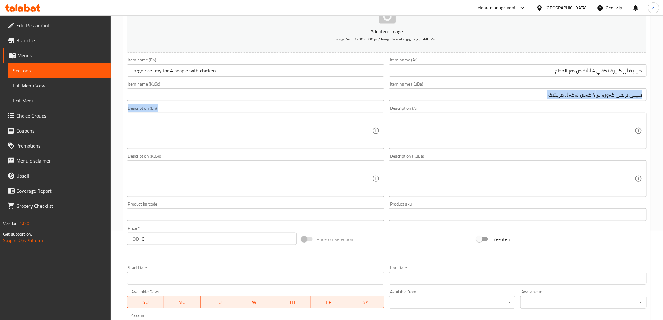
click at [663, 87] on html "​ Menu-management [GEOGRAPHIC_DATA] Get Help a Edit Restaurant Branches Menus S…" at bounding box center [331, 71] width 663 height 320
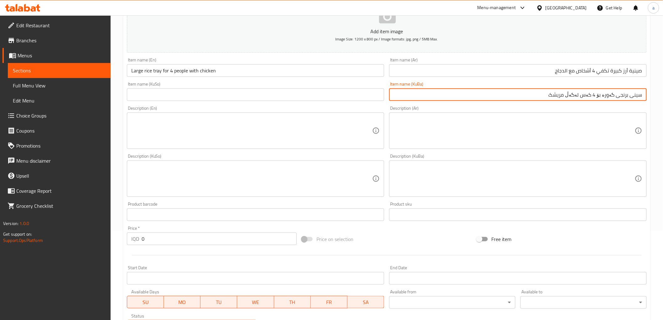
drag, startPoint x: 541, startPoint y: 91, endPoint x: 668, endPoint y: 95, distance: 127.0
click at [663, 95] on html "​ Menu-management [GEOGRAPHIC_DATA] Get Help a Edit Restaurant Branches Menus S…" at bounding box center [331, 71] width 663 height 320
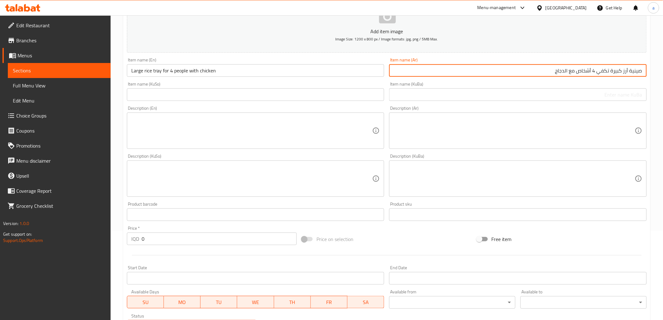
drag, startPoint x: 571, startPoint y: 80, endPoint x: 668, endPoint y: 76, distance: 97.2
click at [663, 76] on html "​ Menu-management [GEOGRAPHIC_DATA] Get Help a Edit Restaurant Branches Menus S…" at bounding box center [331, 71] width 663 height 320
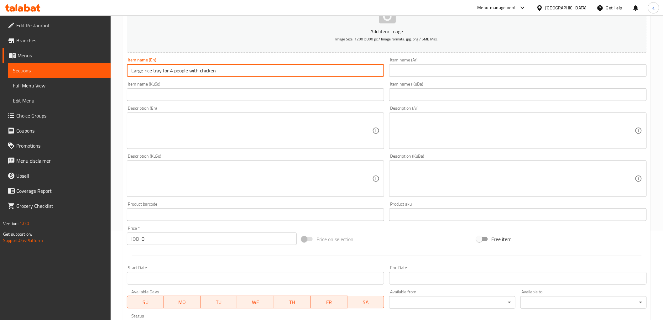
drag, startPoint x: 322, startPoint y: 70, endPoint x: 99, endPoint y: 70, distance: 222.5
click at [99, 70] on div "Edit Restaurant Branches Menus Sections Full Menu View Edit Menu Choice Groups …" at bounding box center [331, 176] width 663 height 500
click at [168, 68] on input "Large rice tray for 4 people with chicken" at bounding box center [256, 70] width 258 height 13
type input "Large rice tray - 4 people"
click at [169, 135] on textarea at bounding box center [251, 131] width 241 height 30
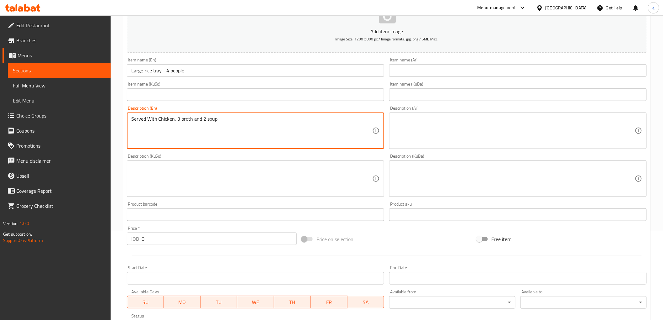
type textarea "Served With Chicken, 3 broth and 2 soup"
drag, startPoint x: 201, startPoint y: 120, endPoint x: 121, endPoint y: 132, distance: 81.5
click at [121, 132] on div "Home / Restaurants management / Menus / Sections / item / create Lunch Meals se…" at bounding box center [387, 176] width 553 height 500
click at [416, 131] on textarea at bounding box center [514, 131] width 241 height 30
paste textarea "يقدم مع [PERSON_NAME]، 3 مرق و2 شوربة"
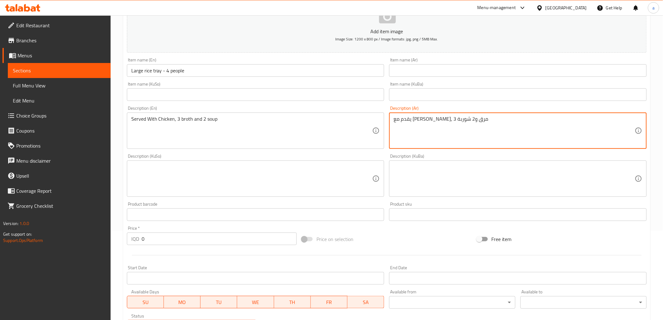
type textarea "يقدم مع [PERSON_NAME]، 3 مرق و2 شوربة"
click at [329, 177] on textarea at bounding box center [251, 179] width 241 height 30
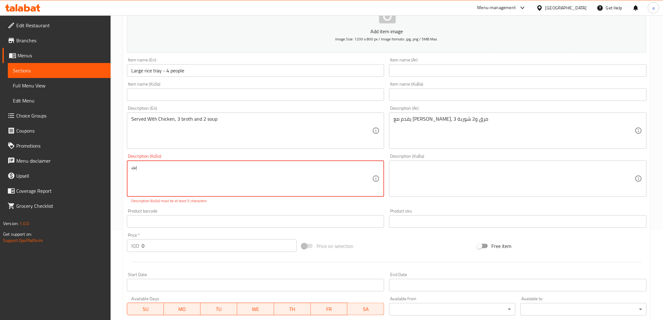
type textarea "پ"
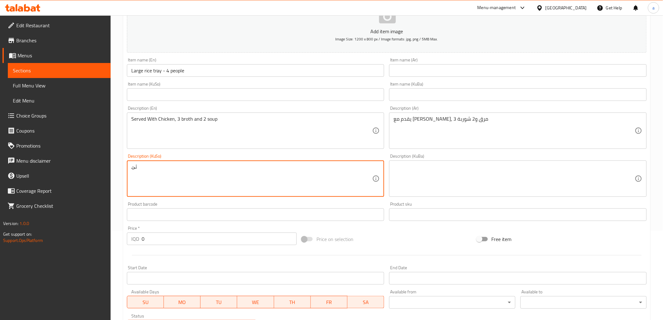
type textarea "ث"
type textarea "پێشکەش دەکرێت لەگەڵ مریشک، 3 شلە و 2 شۆربا"
click at [449, 166] on textarea at bounding box center [514, 179] width 241 height 30
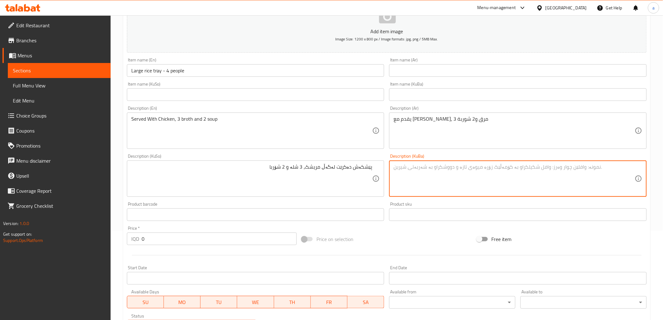
paste textarea "پێشکەش دەکرێت لەگەڵ مریشک، 3 شلە و 2 شۆربا"
type textarea "پێشکەش دەکرێت لەگەڵ مریشک، 3 شلە و 2 شۆربا"
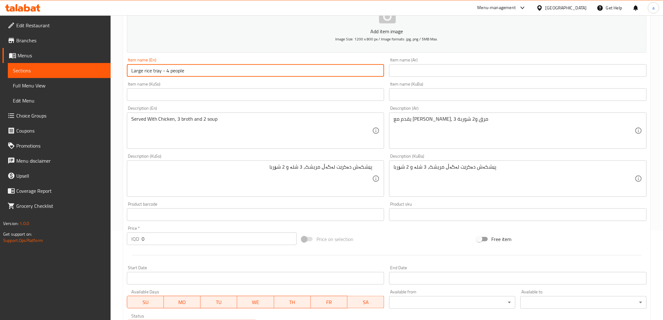
drag, startPoint x: 237, startPoint y: 70, endPoint x: 122, endPoint y: 75, distance: 114.8
click at [122, 75] on div "Home / Restaurants management / Menus / Sections / item / create Lunch Meals se…" at bounding box center [387, 176] width 553 height 500
click at [410, 65] on input "text" at bounding box center [518, 70] width 258 height 13
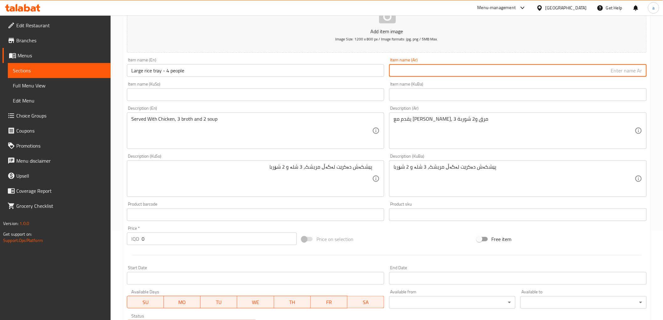
paste input "صينية أرز كبيرة - 4 أشخاص"
type input "صينية أرز كبيرة - 4 أشخاص"
click at [337, 96] on input "text" at bounding box center [256, 94] width 258 height 13
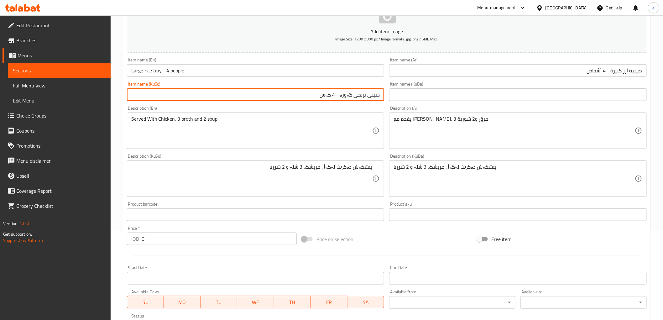
drag, startPoint x: 307, startPoint y: 95, endPoint x: 390, endPoint y: 92, distance: 82.8
click at [390, 92] on div "Add item image Image Size: 1200 x 800 px / Image formats: jpg, png / 5MB Max. I…" at bounding box center [386, 164] width 525 height 342
type input "سینی برنجی گەورە - 4 کەس"
drag, startPoint x: 441, startPoint y: 98, endPoint x: 379, endPoint y: 97, distance: 62.1
click at [441, 98] on input "text" at bounding box center [518, 94] width 258 height 13
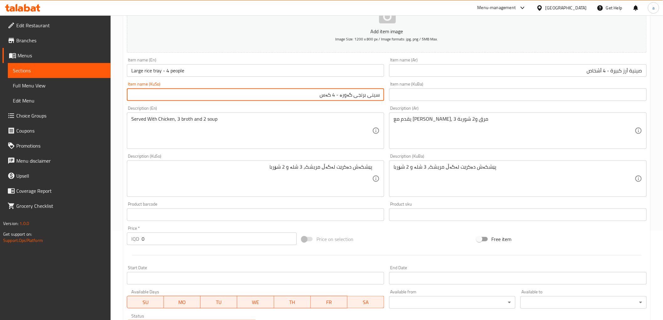
paste input "سینی برنجی گەورە - 4 کەس"
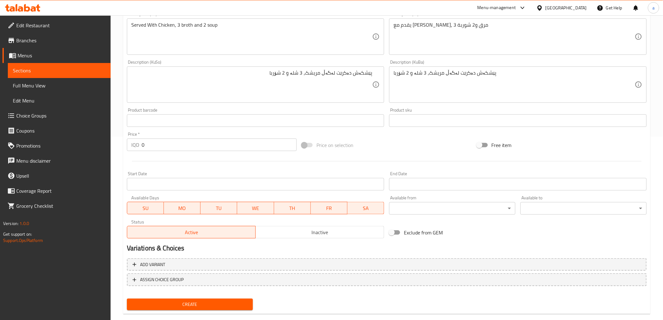
scroll to position [194, 0]
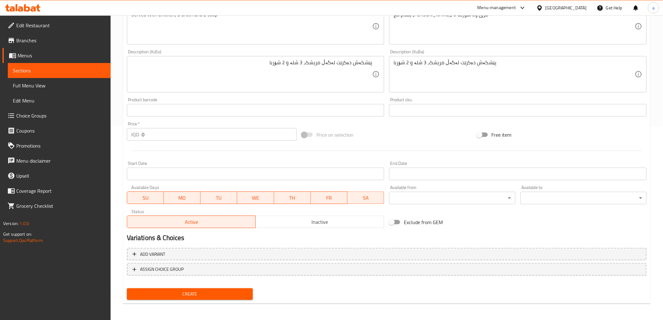
type input "سینی برنجی گەورە - 4 کەس"
click at [248, 290] on span "Create" at bounding box center [190, 294] width 116 height 8
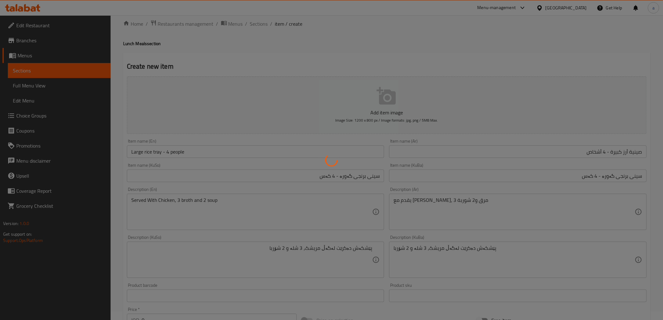
scroll to position [0, 0]
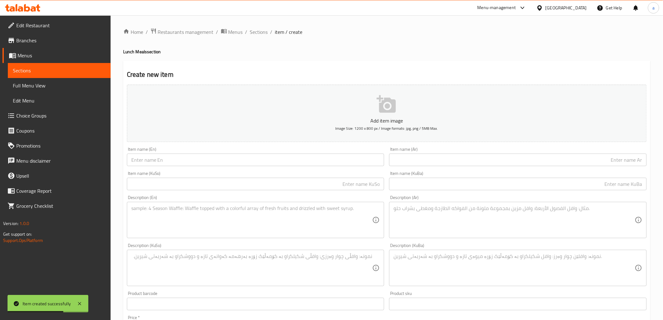
click at [248, 160] on input "text" at bounding box center [256, 160] width 258 height 13
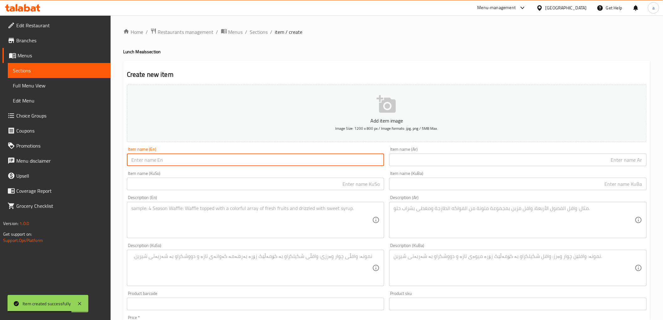
paste input "Iraqi Stuffed Chicken"
type input "Iraqi Stuffed Chicken"
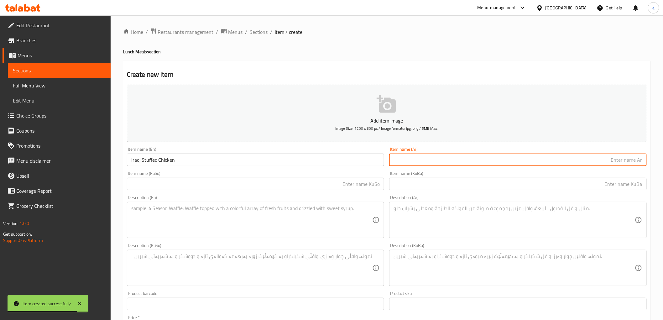
click at [418, 165] on input "text" at bounding box center [518, 160] width 258 height 13
paste input "دجاجه محشيه عراقي"
type input "دجاجه محشيه عراقي"
click at [355, 188] on input "text" at bounding box center [256, 184] width 258 height 13
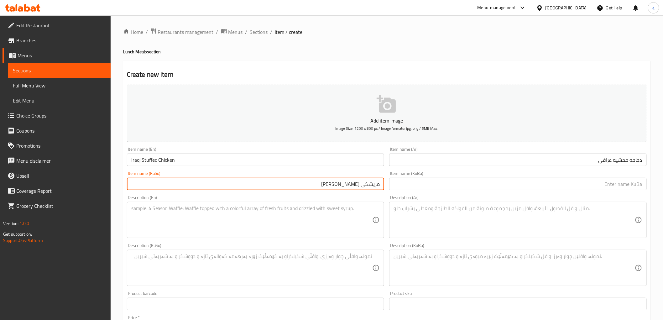
type input "مریشکی [PERSON_NAME]"
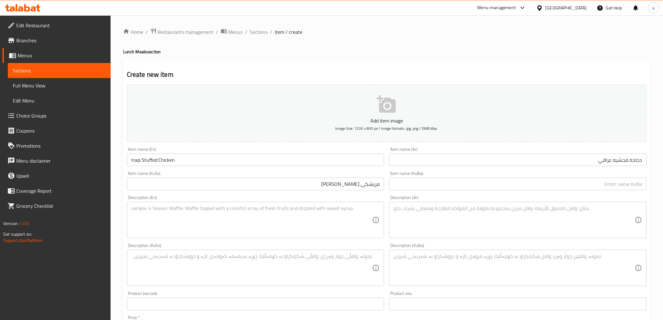
click at [446, 176] on div "Item name (KuBa) Item name (KuBa)" at bounding box center [518, 180] width 258 height 19
click at [443, 183] on input "text" at bounding box center [518, 184] width 258 height 13
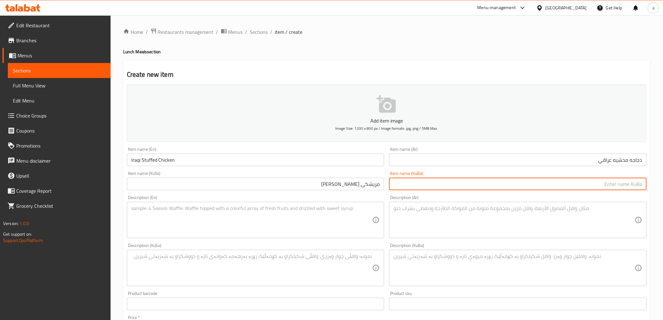
paste input "مریشکی [PERSON_NAME]"
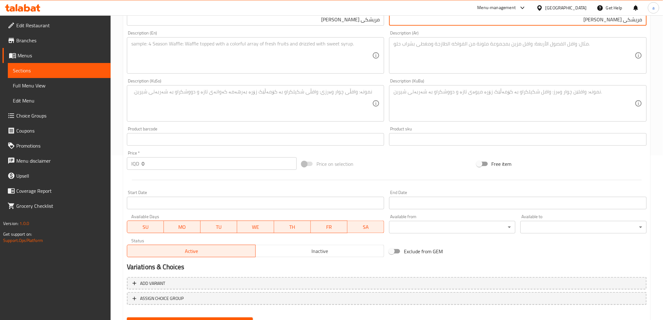
scroll to position [194, 0]
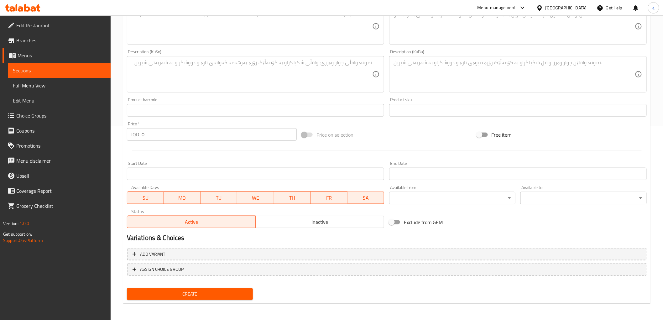
type input "مریشکی [PERSON_NAME]"
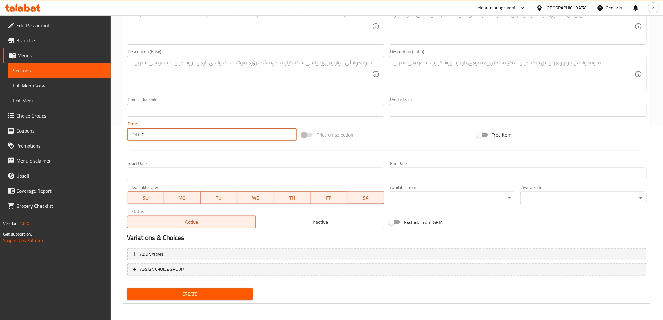
drag, startPoint x: 163, startPoint y: 136, endPoint x: 128, endPoint y: 140, distance: 36.0
click at [128, 140] on div "Price   * IQD 0 Price *" at bounding box center [211, 131] width 175 height 24
type input "12000"
click at [223, 288] on button "Create" at bounding box center [190, 294] width 126 height 12
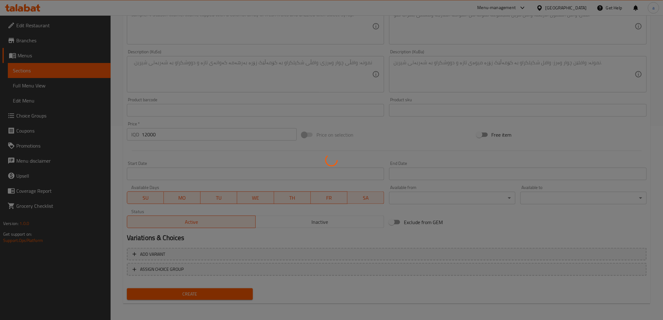
type input "0"
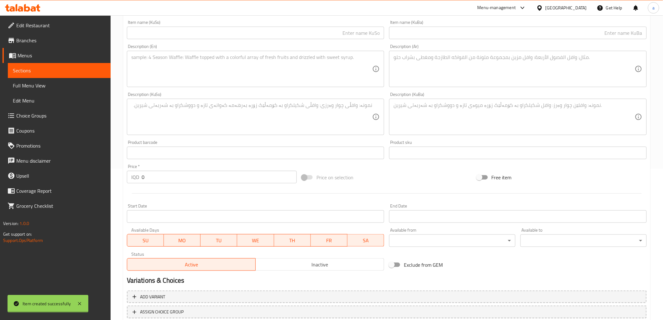
scroll to position [0, 0]
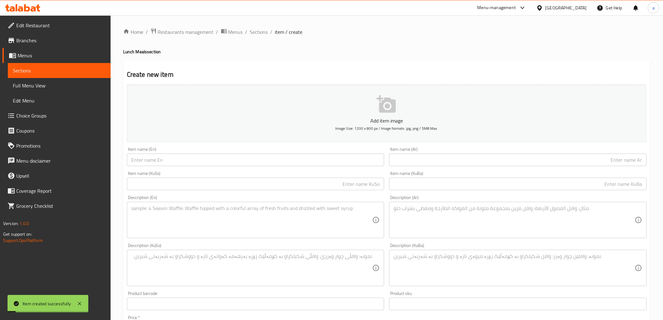
click at [185, 155] on input "text" at bounding box center [256, 160] width 258 height 13
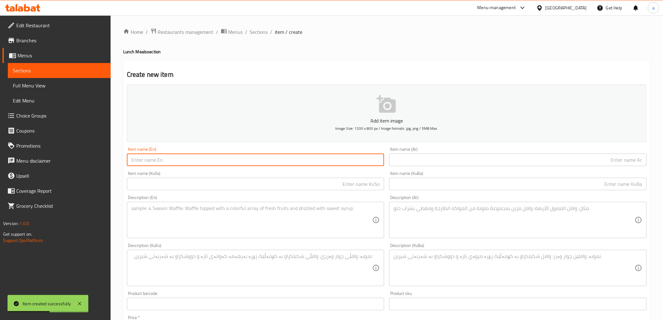
paste input "نص دجاج محشي"
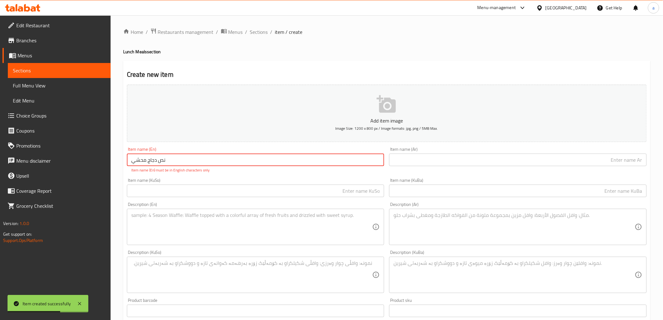
type input "نص دجاج محشي"
drag, startPoint x: 142, startPoint y: 166, endPoint x: 121, endPoint y: 167, distance: 20.7
click at [121, 167] on div "Home / Restaurants management / Menus / Sections / item / create Lunch Meals se…" at bounding box center [387, 268] width 553 height 506
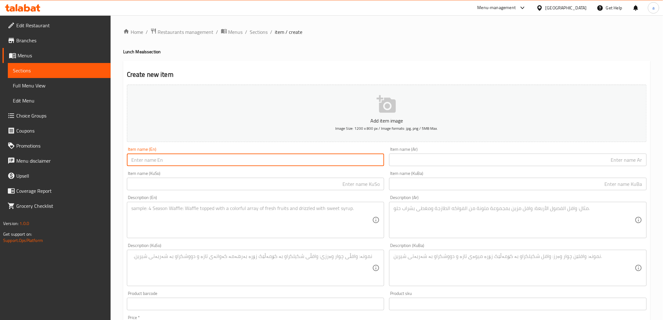
click at [423, 158] on input "text" at bounding box center [518, 160] width 258 height 13
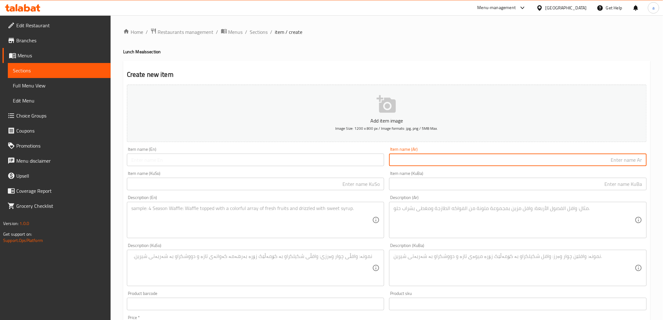
paste input "نص دجاج محشي"
type input "نص دجاج محشي"
click at [256, 166] on input "text" at bounding box center [256, 160] width 258 height 13
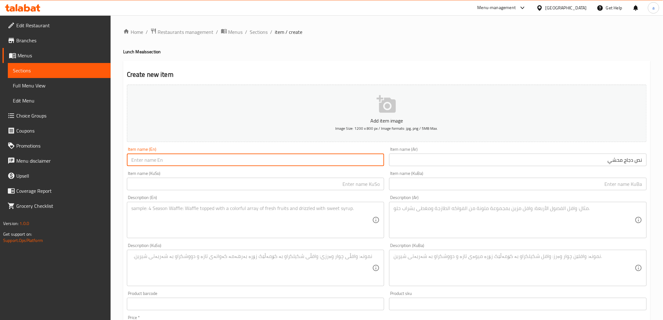
paste input "Half stuffed chicken"
type input "Half stuffed chicken"
click at [634, 159] on input "نص دجاج محشي" at bounding box center [518, 160] width 258 height 13
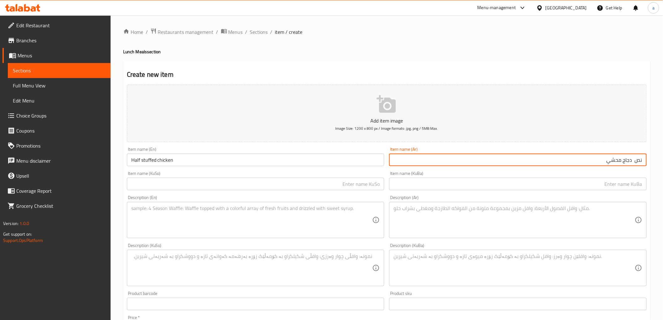
click at [638, 161] on input "نص دجاج محشي" at bounding box center [518, 160] width 258 height 13
type input "نصق دجاج محشي"
click at [338, 187] on input "text" at bounding box center [256, 184] width 258 height 13
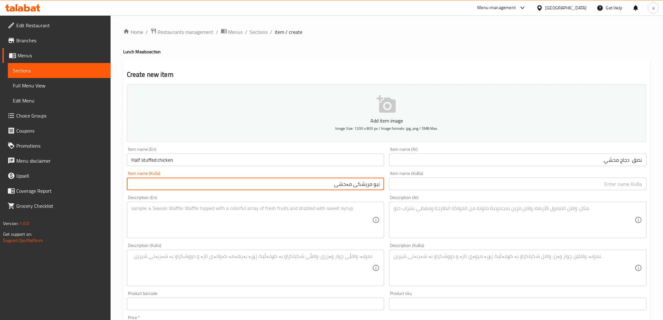
type input "نیو مریشکی مەحشی"
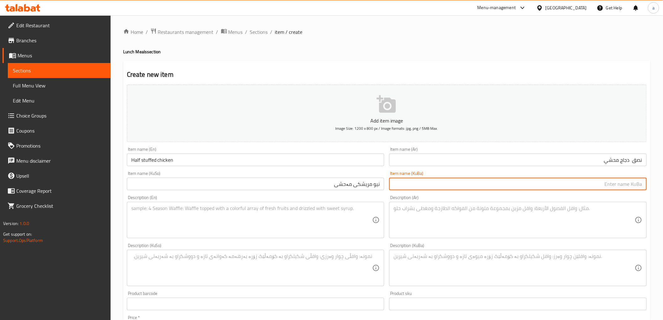
click at [454, 186] on input "text" at bounding box center [518, 184] width 258 height 13
paste input "نیو مریشکی مەحشی"
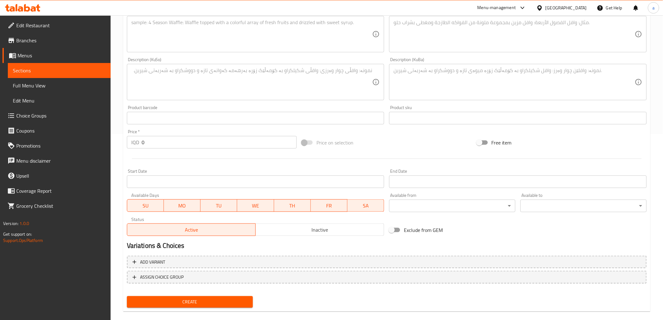
scroll to position [194, 0]
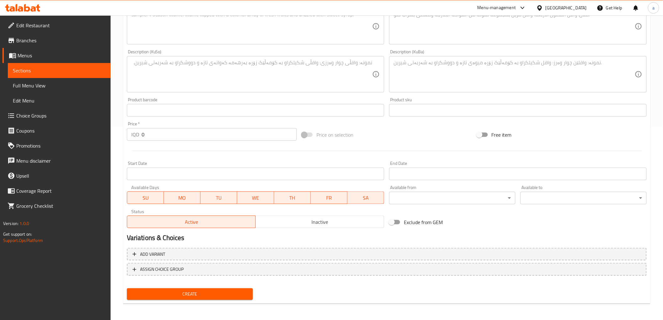
type input "نیو مریشکی مەحشی"
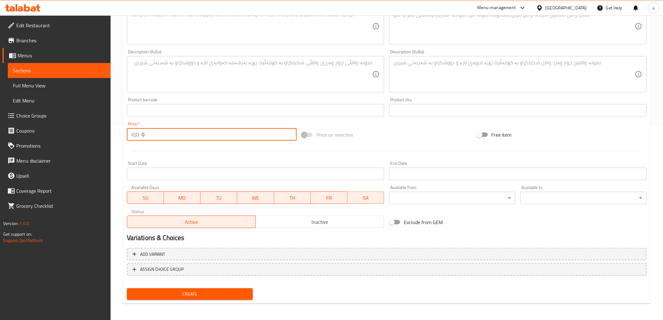
drag, startPoint x: 161, startPoint y: 139, endPoint x: 108, endPoint y: 148, distance: 53.7
click at [108, 148] on div "Edit Restaurant Branches Menus Sections Full Menu View Edit Menu Choice Groups …" at bounding box center [331, 72] width 663 height 500
type input "6000"
click at [193, 290] on span "Create" at bounding box center [190, 294] width 116 height 8
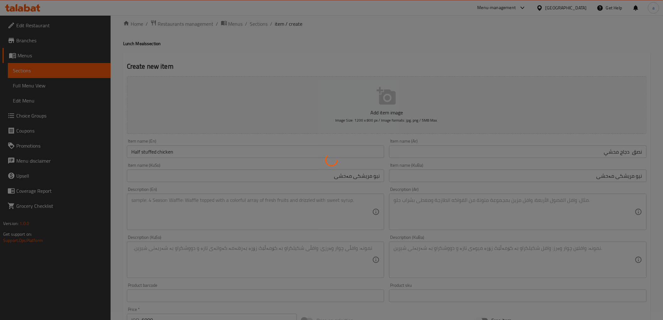
scroll to position [0, 0]
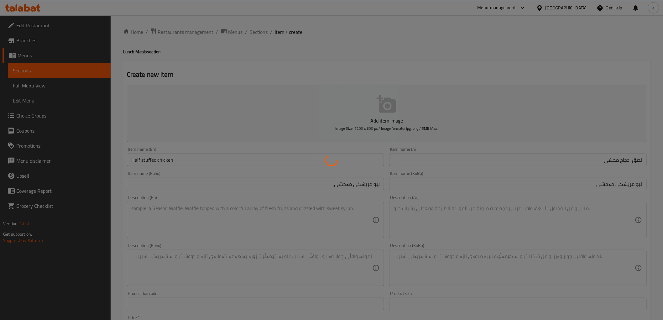
type input "0"
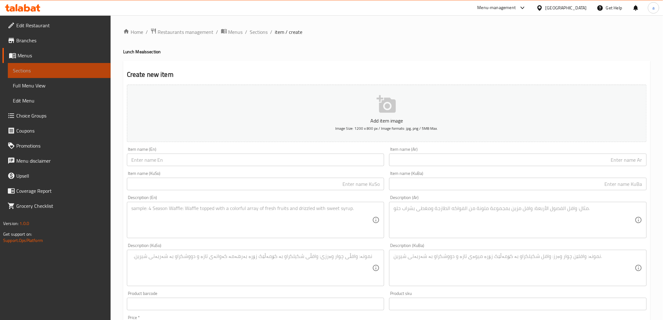
click at [87, 74] on span "Sections" at bounding box center [59, 71] width 93 height 8
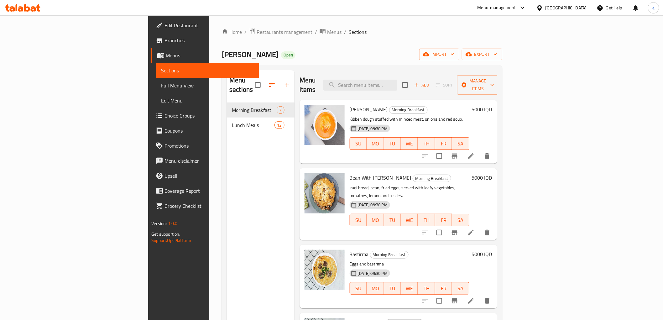
scroll to position [175, 0]
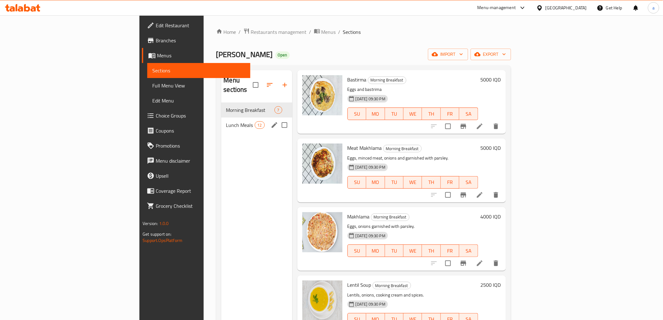
click at [221, 122] on div "Lunch Meals 12" at bounding box center [256, 125] width 71 height 15
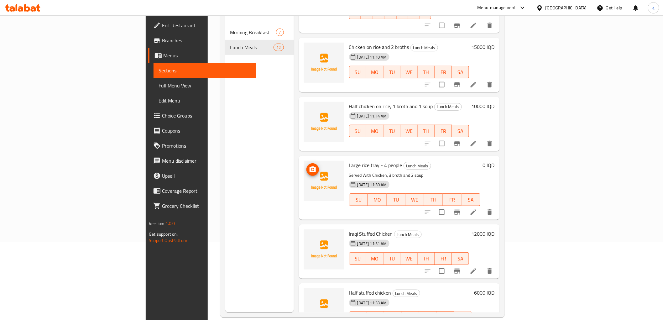
scroll to position [88, 0]
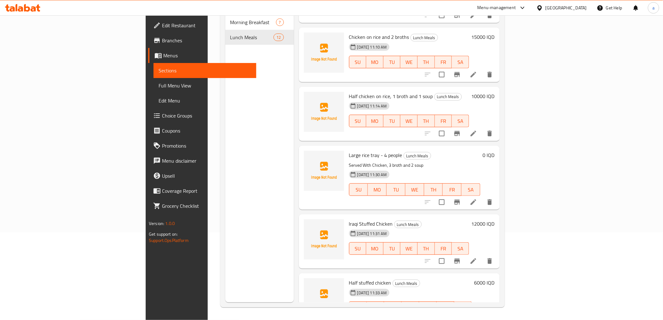
click at [482, 128] on li at bounding box center [474, 133] width 18 height 11
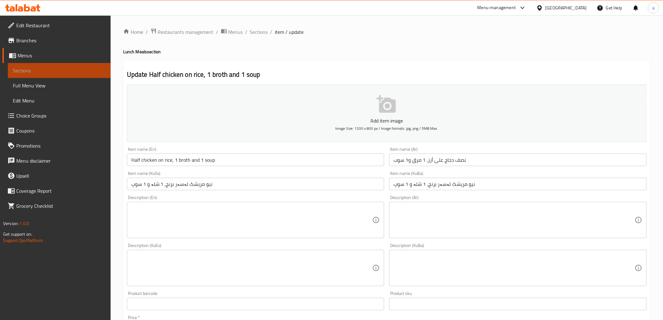
click at [105, 74] on span "Sections" at bounding box center [59, 71] width 93 height 8
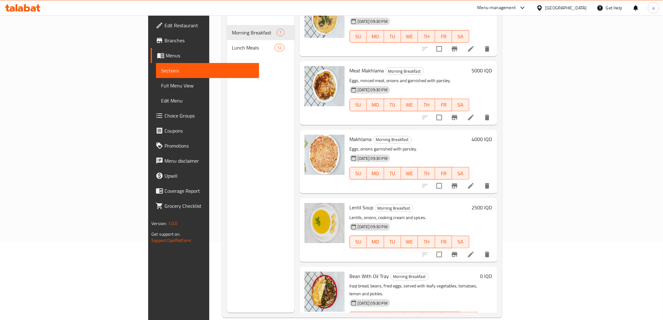
scroll to position [88, 0]
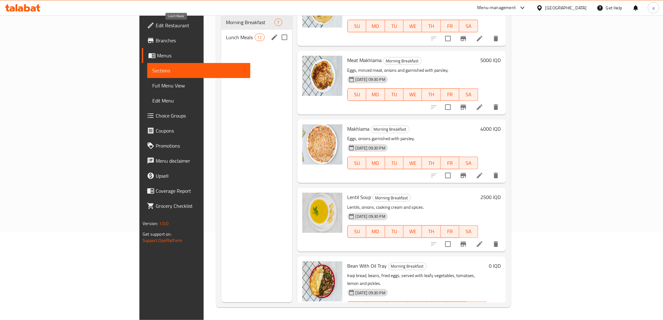
click at [226, 34] on span "Lunch Meals" at bounding box center [240, 38] width 29 height 8
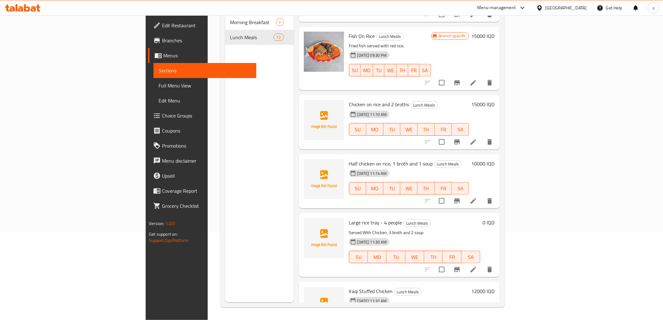
scroll to position [470, 0]
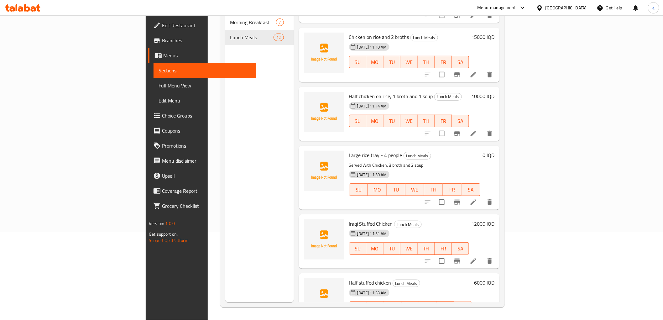
click at [495, 151] on h6 "0 IQD" at bounding box center [489, 155] width 12 height 9
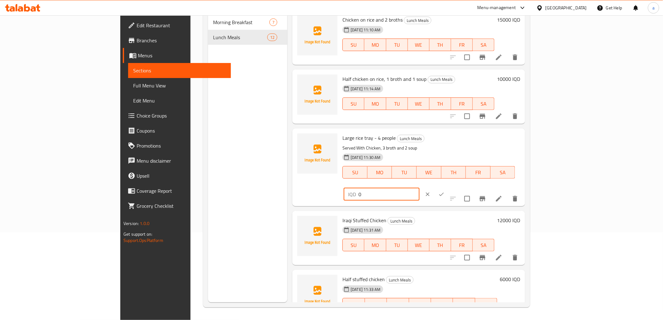
drag, startPoint x: 565, startPoint y: 133, endPoint x: 521, endPoint y: 139, distance: 44.7
click at [521, 139] on div "Large rice tray - 4 people Lunch Meals Served With Chicken, 3 broth and 2 soup …" at bounding box center [431, 167] width 183 height 72
type input "20000"
click at [444, 193] on icon "ok" at bounding box center [441, 194] width 5 height 3
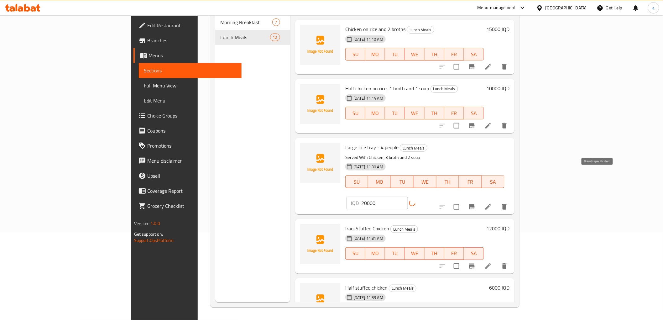
click at [475, 204] on icon "Branch-specific-item" at bounding box center [472, 206] width 6 height 5
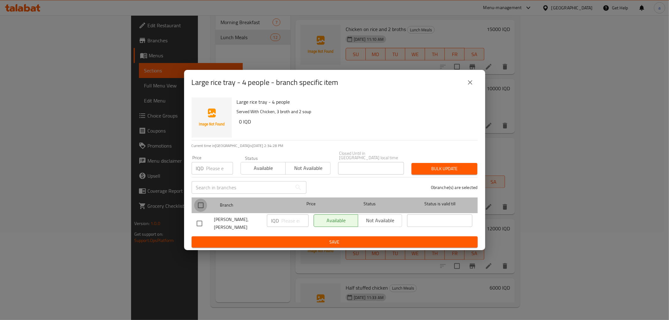
click at [204, 202] on input "checkbox" at bounding box center [200, 205] width 13 height 13
checkbox input "true"
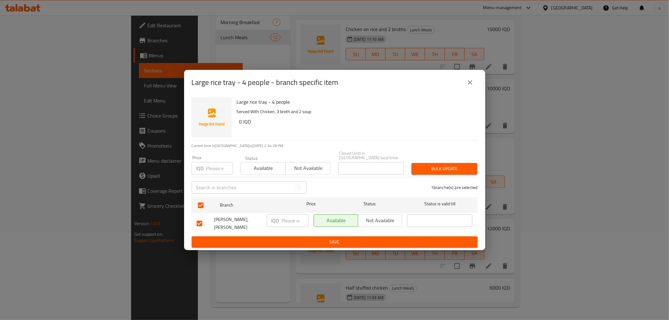
click at [282, 217] on input "number" at bounding box center [294, 220] width 27 height 13
type input "20000"
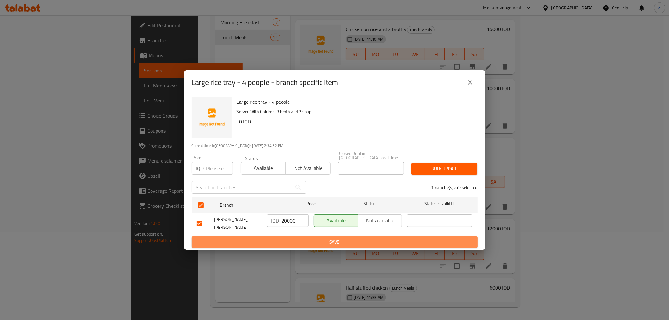
click at [299, 244] on button "Save" at bounding box center [335, 242] width 286 height 12
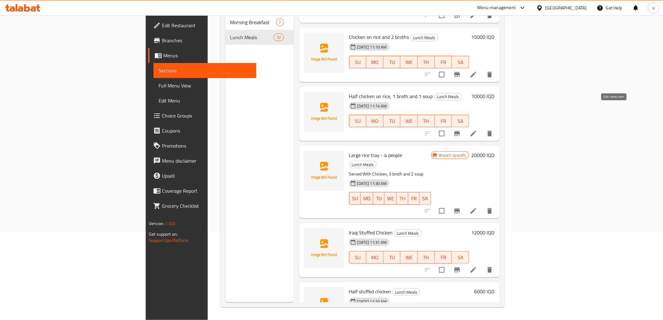
click at [477, 130] on icon at bounding box center [474, 134] width 8 height 8
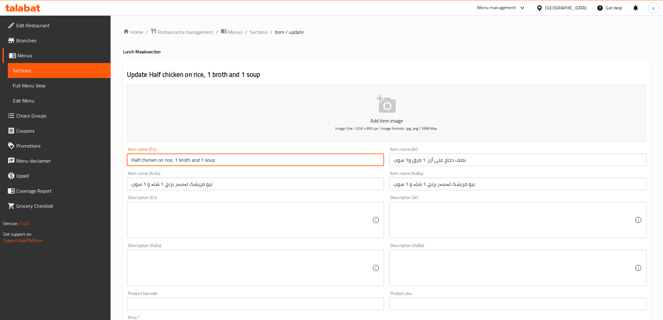
drag, startPoint x: 217, startPoint y: 163, endPoint x: 171, endPoint y: 174, distance: 46.7
click at [171, 174] on div "Add item image Image Size: 1200 x 800 px / Image formats: jpg, png / 5MB Max. I…" at bounding box center [386, 253] width 525 height 342
type input "Half chicken on rice"
click at [182, 214] on textarea at bounding box center [251, 220] width 241 height 30
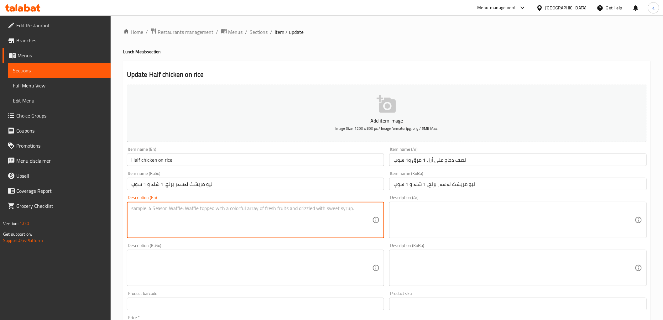
paste textarea ", 1 broth and 1 soup"
click at [135, 209] on textarea ", 1 broth and 1 soup" at bounding box center [251, 220] width 241 height 30
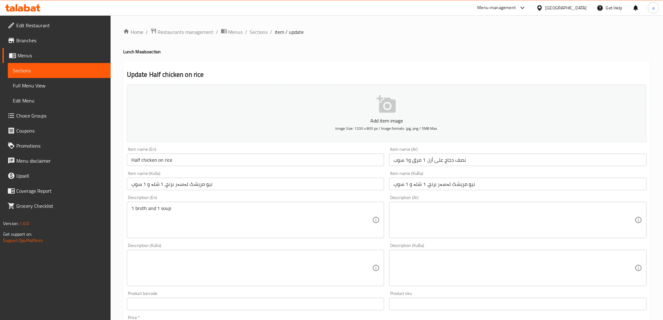
click at [195, 224] on textarea "1 broth and 1 soup" at bounding box center [251, 220] width 241 height 30
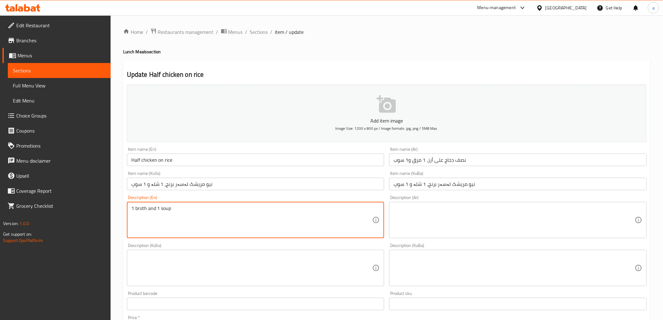
click at [132, 211] on textarea "1 broth and 1 soup" at bounding box center [251, 220] width 241 height 30
type textarea "Served with 1 broth and 1 soup"
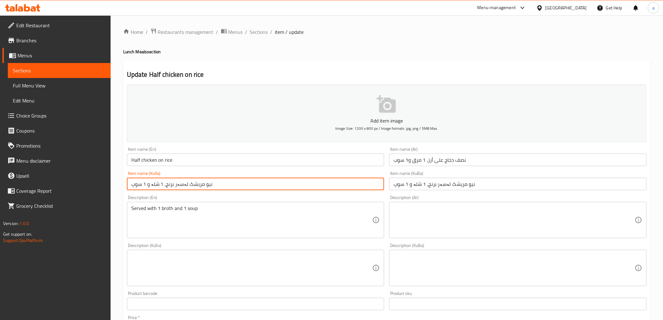
drag, startPoint x: 162, startPoint y: 185, endPoint x: 131, endPoint y: 186, distance: 31.0
click at [131, 186] on input "نیو مریشک لەسەر برنج، 1 شلە و 1 سوپ" at bounding box center [256, 184] width 258 height 13
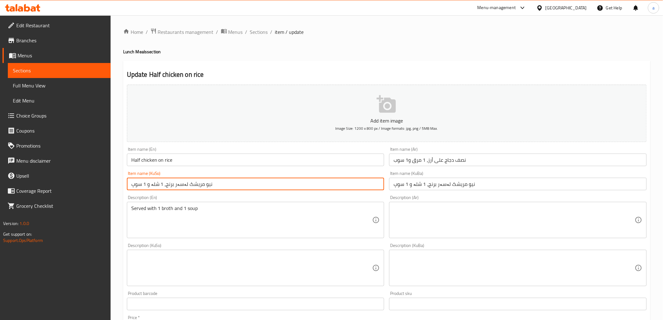
click at [217, 192] on div "Item name (KuSo) نیو مریشک لەسەر برنج، 1 شلە و 1 سوپ Item name (KuSo)" at bounding box center [255, 181] width 263 height 24
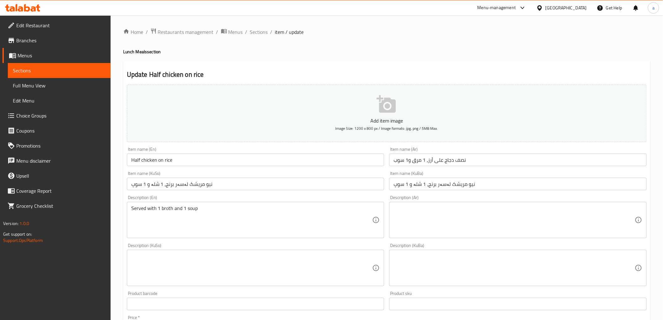
click at [232, 183] on input "نیو مریشک لەسەر برنج، 1 شلە و 1 سوپ" at bounding box center [256, 184] width 258 height 13
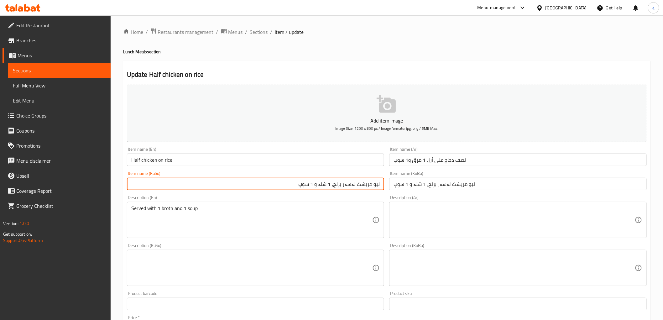
drag, startPoint x: 302, startPoint y: 186, endPoint x: 336, endPoint y: 187, distance: 34.2
click at [336, 187] on input "نیو مریشک لەسەر برنج، 1 شلە و 1 سوپ" at bounding box center [256, 184] width 258 height 13
type input "نیو مریشک لەسەر برنج"
click at [243, 254] on textarea at bounding box center [251, 268] width 241 height 30
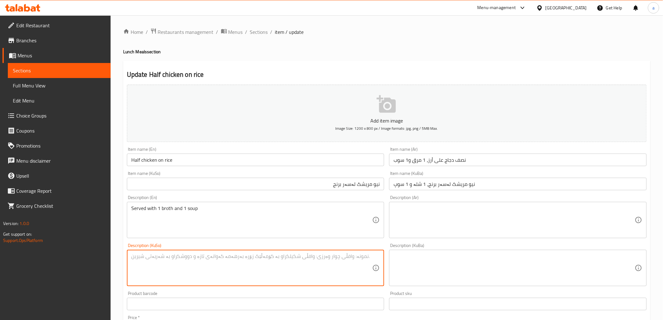
paste textarea "، 1 شلە و 1 سوپ"
click at [288, 258] on textarea "پێشکەش دەکرێت لەگەڵ 1 شلە و 1 سوپ" at bounding box center [251, 268] width 241 height 30
type textarea "پێشکەش دەکرێت لەگەڵ 1 شلە و 1 شۆربا"
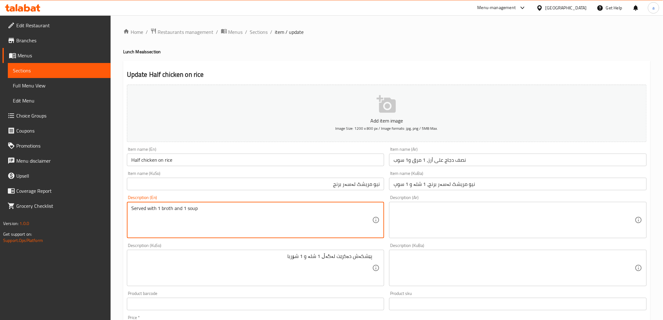
click at [197, 209] on textarea "Served with 1 broth and 1 soup" at bounding box center [251, 220] width 241 height 30
click at [400, 162] on input "نصف دجاج على أرز، 1 مرق و1 سوب" at bounding box center [518, 160] width 258 height 13
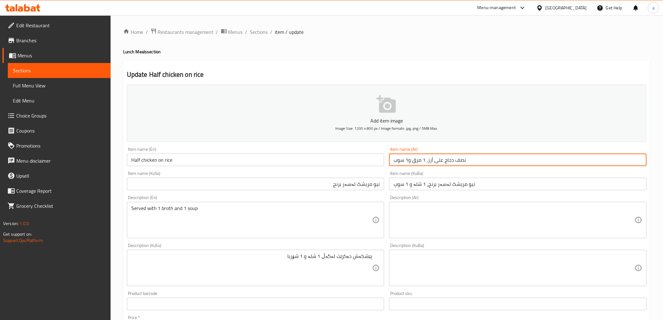
paste input "وربة"
drag, startPoint x: 431, startPoint y: 160, endPoint x: 380, endPoint y: 162, distance: 50.5
click at [380, 162] on div "Add item image Image Size: 1200 x 800 px / Image formats: jpg, png / 5MB Max. I…" at bounding box center [386, 253] width 525 height 342
type input "نصف دجاج على أرز"
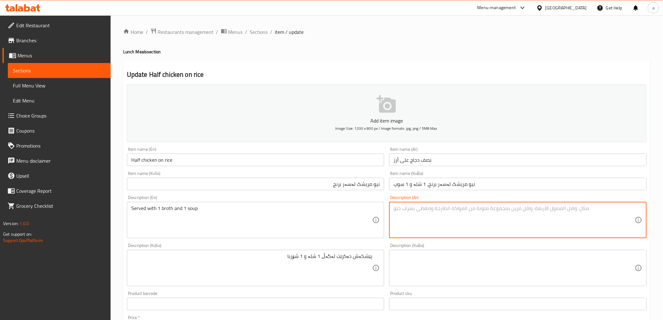
click at [440, 217] on textarea at bounding box center [514, 220] width 241 height 30
paste textarea "، 1 مرق و1 شوربة"
type textarea "، 1 مرق و1 شوربة"
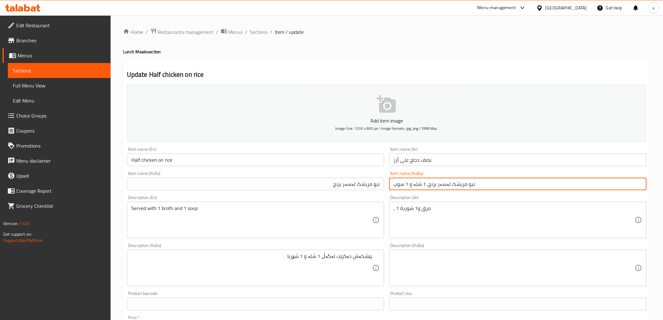
drag, startPoint x: 437, startPoint y: 186, endPoint x: 393, endPoint y: 192, distance: 43.9
click at [393, 192] on div "Item name (KuBa) نیو مریشک لەسەر برنج، 1 شلە و 1 سوپ Item name (KuBa)" at bounding box center [518, 181] width 263 height 24
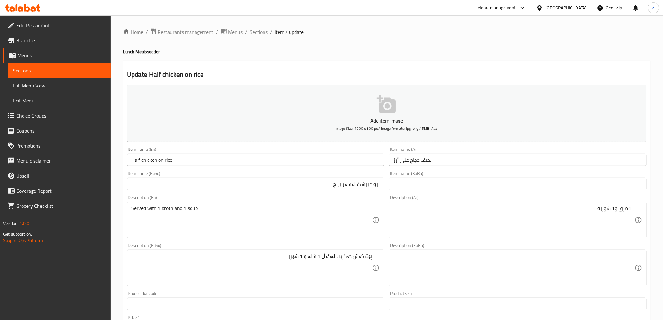
drag, startPoint x: 584, startPoint y: 203, endPoint x: 657, endPoint y: 204, distance: 72.7
click at [657, 204] on div "Home / Restaurants management / Menus / Sections / item / update Lunch Meals se…" at bounding box center [387, 265] width 553 height 500
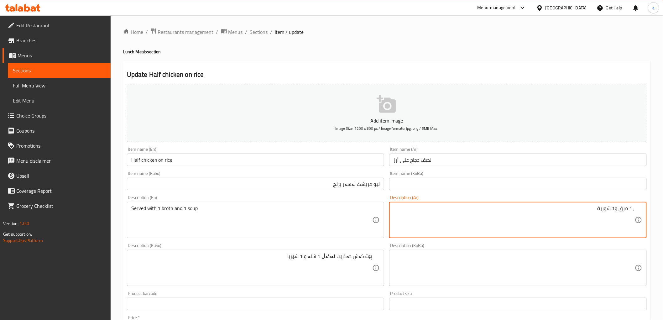
click at [508, 206] on textarea "، 1 مرق و1 شوربة" at bounding box center [514, 220] width 241 height 30
paste textarea "يقدم مع 1 مرق و1"
drag, startPoint x: 542, startPoint y: 207, endPoint x: 647, endPoint y: 212, distance: 105.7
click at [647, 212] on div "Description (Ar) ، 1 مرق و1 يقدم مع 1 مرق و1 شوربة Description (Ar)" at bounding box center [518, 217] width 263 height 48
paste textarea
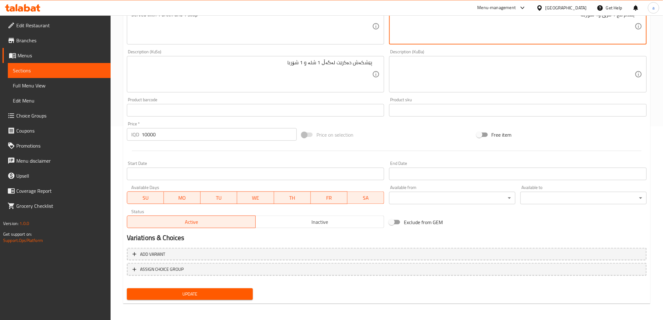
type textarea "يقدم مع 1 مرق و1 شوربة"
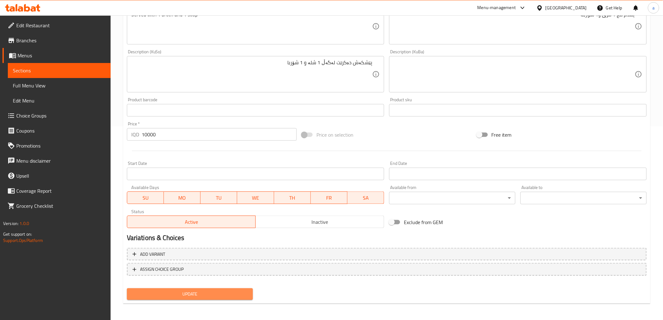
click at [207, 293] on span "Update" at bounding box center [190, 294] width 116 height 8
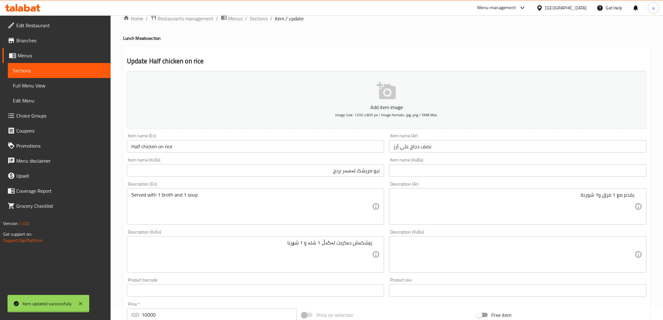
scroll to position [194, 0]
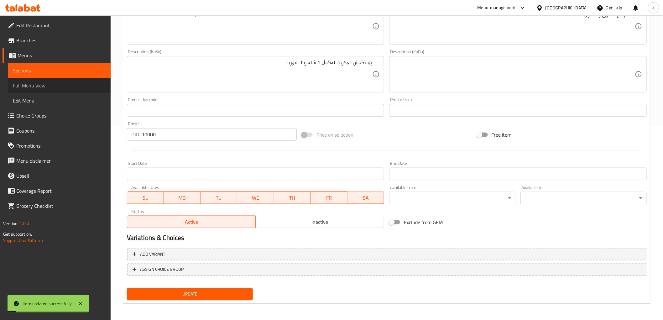
click at [101, 86] on span "Full Menu View" at bounding box center [59, 86] width 93 height 8
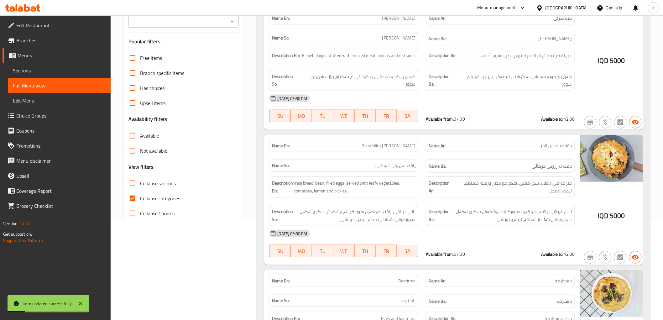
scroll to position [89, 0]
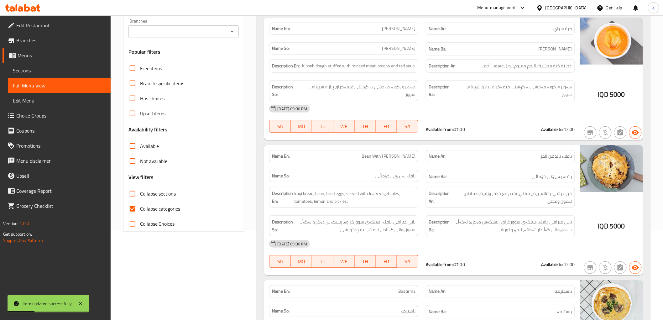
click at [233, 36] on div at bounding box center [232, 31] width 8 height 9
click at [231, 30] on icon "Open" at bounding box center [232, 32] width 8 height 8
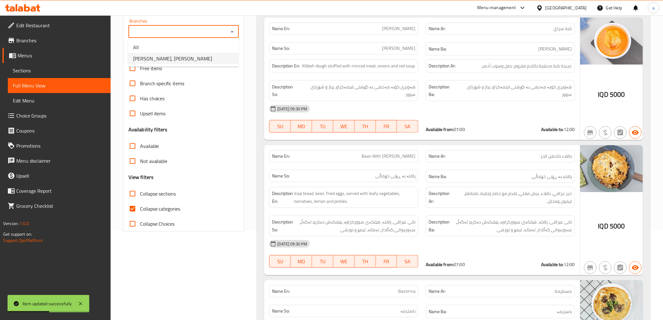
click at [214, 64] on li "[PERSON_NAME], [PERSON_NAME]" at bounding box center [183, 58] width 111 height 11
type input "[PERSON_NAME], [PERSON_NAME]"
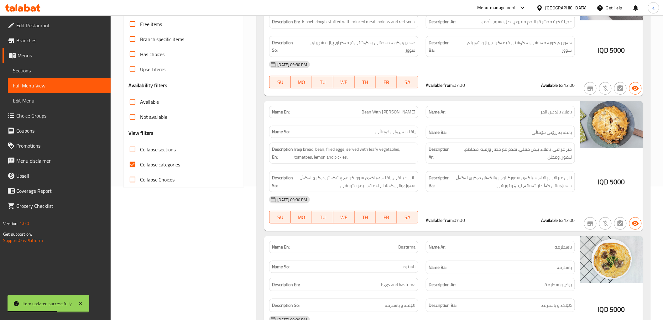
scroll to position [194, 0]
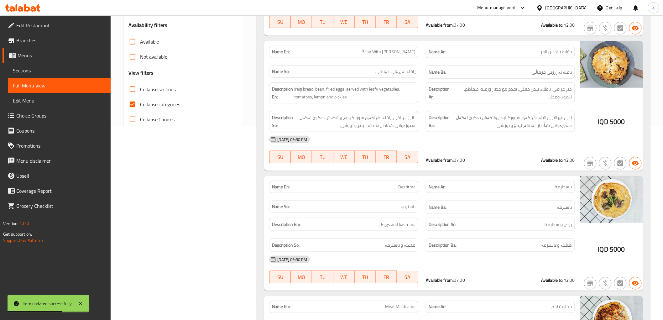
click at [161, 104] on span "Collapse categories" at bounding box center [160, 105] width 40 height 8
click at [140, 104] on input "Collapse categories" at bounding box center [132, 104] width 15 height 15
checkbox input "false"
click at [167, 87] on span "Collapse sections" at bounding box center [158, 90] width 36 height 8
click at [140, 87] on input "Collapse sections" at bounding box center [132, 89] width 15 height 15
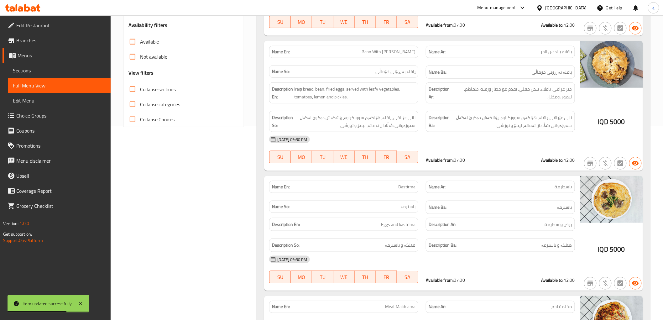
checkbox input "true"
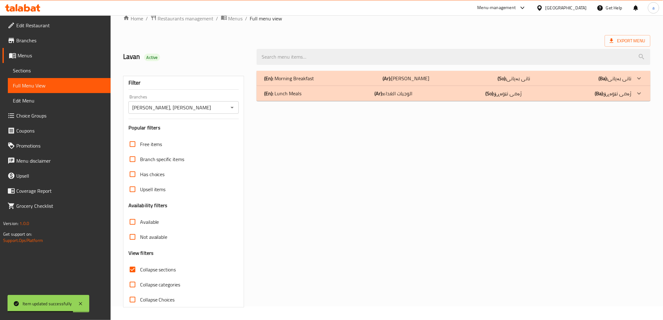
scroll to position [13, 0]
click at [618, 93] on p "(Ba): ژەمی نێوەڕۆ" at bounding box center [613, 94] width 37 height 8
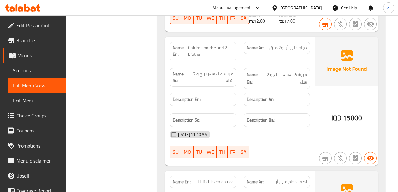
scroll to position [1288, 0]
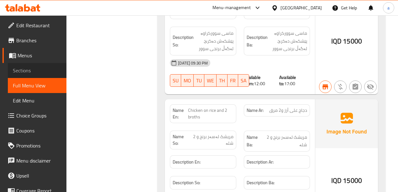
click at [46, 69] on span "Sections" at bounding box center [37, 71] width 49 height 8
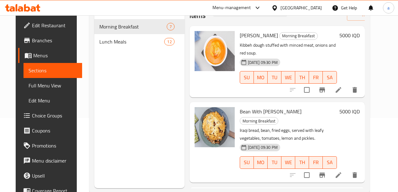
scroll to position [88, 0]
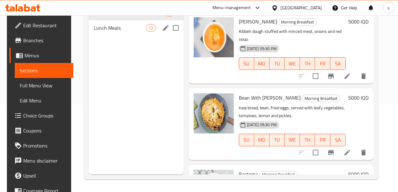
click at [114, 32] on span "Lunch Meals" at bounding box center [120, 28] width 52 height 8
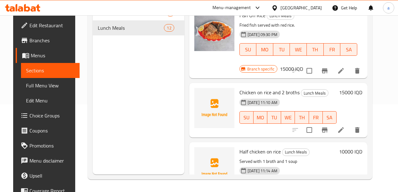
scroll to position [439, 0]
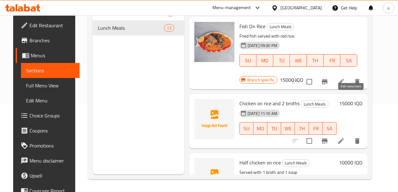
click at [345, 137] on icon at bounding box center [341, 141] width 8 height 8
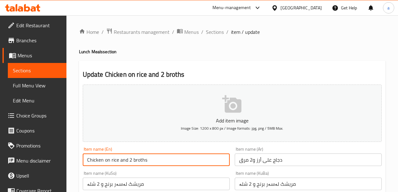
drag, startPoint x: 128, startPoint y: 160, endPoint x: 119, endPoint y: 160, distance: 8.8
click at [119, 160] on input "Chicken on rice and 2 broths" at bounding box center [156, 160] width 147 height 13
drag, startPoint x: 150, startPoint y: 162, endPoint x: 120, endPoint y: 165, distance: 30.2
click at [120, 165] on input "Chicken on rice 2 broths" at bounding box center [156, 160] width 147 height 13
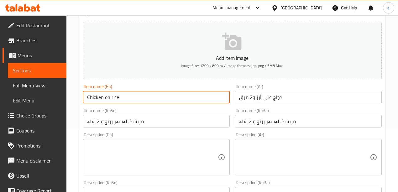
scroll to position [125, 0]
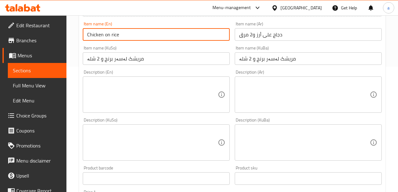
type input "Chicken on rice"
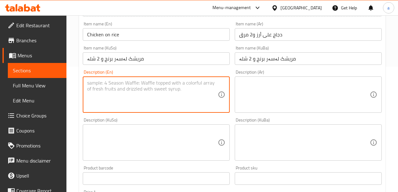
click at [148, 88] on textarea at bounding box center [152, 95] width 131 height 30
paste textarea "2 broths"
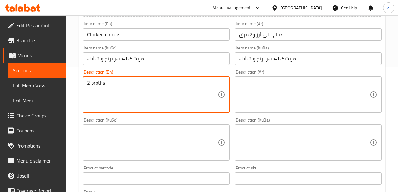
click at [89, 82] on textarea "2 broths" at bounding box center [152, 95] width 131 height 30
type textarea "Served with 2 broths"
click at [257, 88] on textarea at bounding box center [304, 95] width 131 height 30
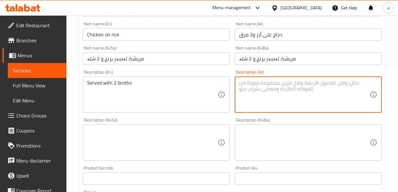
paste textarea "يقدم مع 2 مرق"
type textarea "يقدم مع 2 مرق"
click at [185, 128] on div "Description (KuSo)" at bounding box center [156, 142] width 147 height 36
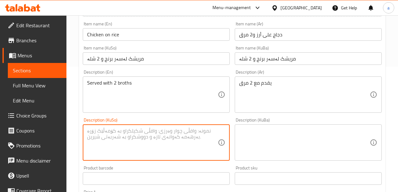
click at [185, 130] on textarea at bounding box center [152, 143] width 131 height 30
type textarea "پێشکەش دەکرێت لەگەڵ 2 شۆربا"
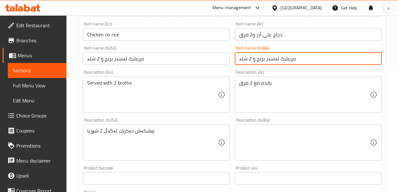
drag, startPoint x: 255, startPoint y: 59, endPoint x: 223, endPoint y: 62, distance: 31.8
click at [223, 62] on div "Add item image Image Size: 1200 x 800 px / Image formats: jpg, png / 5MB Max. I…" at bounding box center [232, 128] width 304 height 342
type input "مریشک لەسەر برنج"
drag, startPoint x: 286, startPoint y: 58, endPoint x: 229, endPoint y: 62, distance: 57.8
click at [229, 62] on div "Add item image Image Size: 1200 x 800 px / Image formats: jpg, png / 5MB Max. I…" at bounding box center [232, 128] width 304 height 342
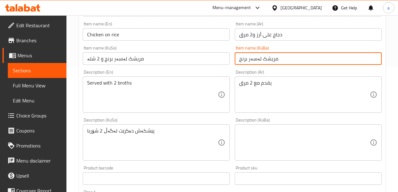
type input "مریشک لەسەر برنج"
drag, startPoint x: 147, startPoint y: 56, endPoint x: 64, endPoint y: 64, distance: 83.1
click at [64, 64] on div "Edit Restaurant Branches Menus Sections Full Menu View Edit Menu Choice Groups …" at bounding box center [199, 140] width 398 height 500
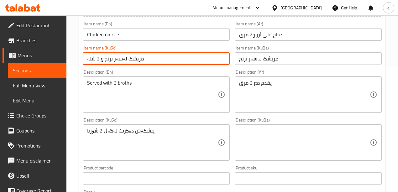
paste input "text"
type input "مریشک لەسەر برنج"
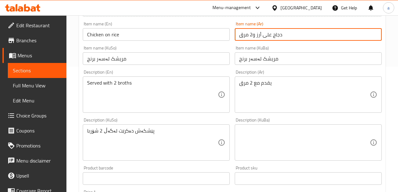
drag, startPoint x: 256, startPoint y: 36, endPoint x: 224, endPoint y: 41, distance: 32.1
click at [224, 41] on div "Add item image Image Size: 1200 x 800 px / Image formats: jpg, png / 5MB Max. I…" at bounding box center [232, 128] width 304 height 342
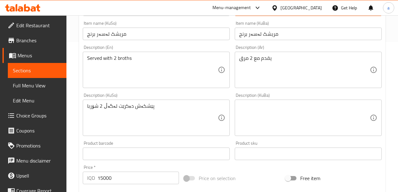
scroll to position [188, 0]
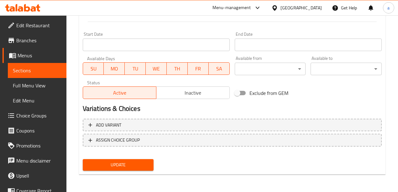
type input "دجاج على أرز"
click at [136, 160] on button "Update" at bounding box center [118, 165] width 71 height 12
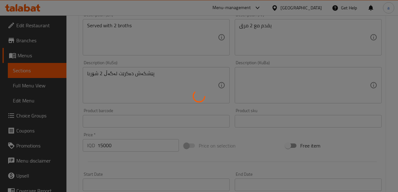
scroll to position [72, 0]
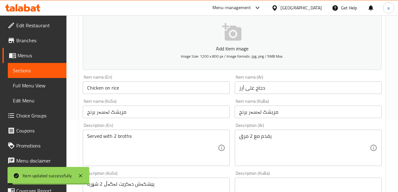
click at [50, 92] on link "Full Menu View" at bounding box center [37, 85] width 59 height 15
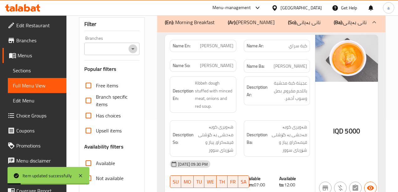
click at [134, 50] on icon "Open" at bounding box center [133, 49] width 8 height 8
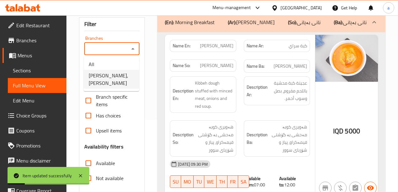
click at [120, 81] on span "[PERSON_NAME], [PERSON_NAME]" at bounding box center [111, 79] width 45 height 15
type input "[PERSON_NAME], [PERSON_NAME]"
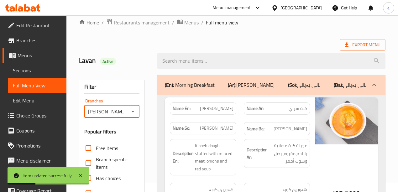
scroll to position [135, 0]
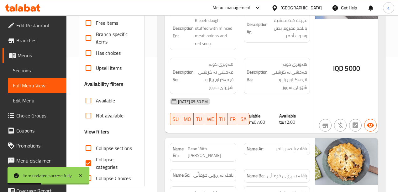
click at [104, 160] on span "Collapse categories" at bounding box center [115, 163] width 39 height 15
click at [96, 160] on input "Collapse categories" at bounding box center [88, 163] width 15 height 15
checkbox input "false"
click at [107, 146] on span "Collapse sections" at bounding box center [114, 148] width 36 height 8
click at [96, 146] on input "Collapse sections" at bounding box center [88, 148] width 15 height 15
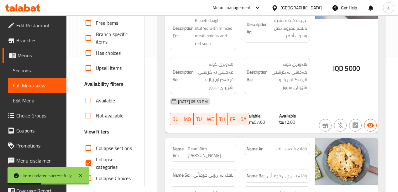
checkbox input "true"
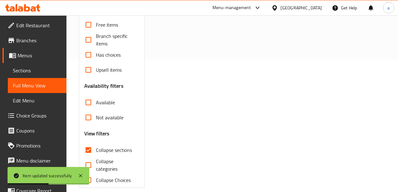
scroll to position [9, 0]
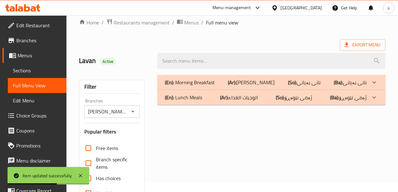
click at [343, 101] on p "(Ba): ژەمی نێوەڕۆ" at bounding box center [348, 98] width 37 height 8
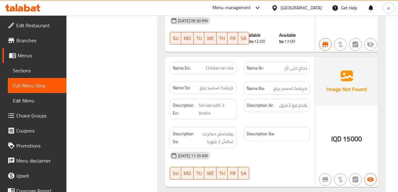
scroll to position [1326, 0]
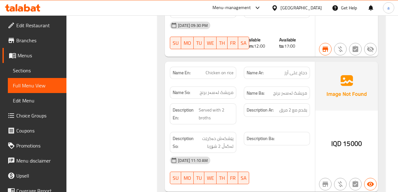
click at [55, 75] on link "Sections" at bounding box center [37, 70] width 59 height 15
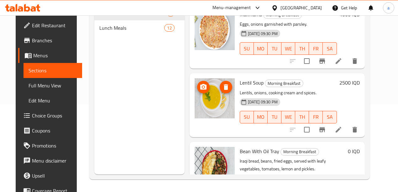
scroll to position [328, 0]
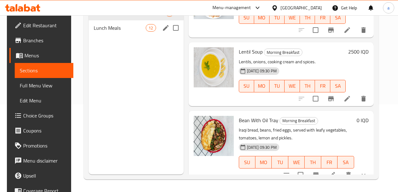
click at [116, 35] on div "Lunch Meals 12" at bounding box center [136, 27] width 95 height 15
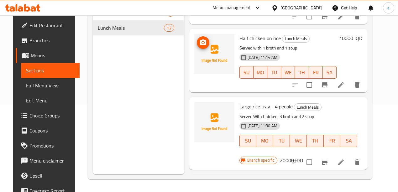
scroll to position [579, 0]
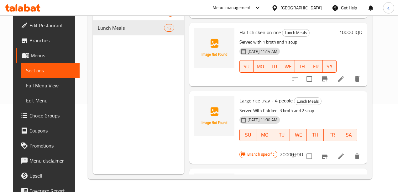
click at [345, 75] on icon at bounding box center [341, 79] width 8 height 8
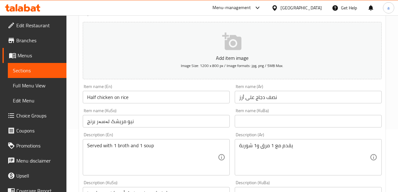
scroll to position [188, 0]
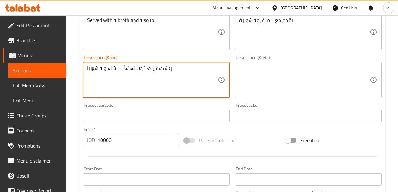
drag, startPoint x: 98, startPoint y: 67, endPoint x: 58, endPoint y: 71, distance: 39.7
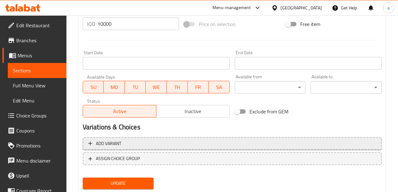
scroll to position [323, 0]
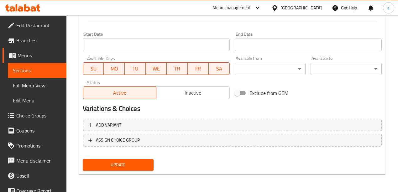
type textarea "پێشکەش دەکرێت لەگەڵ 1 شلە و 1 شلە"
click at [102, 162] on span "Update" at bounding box center [118, 165] width 61 height 8
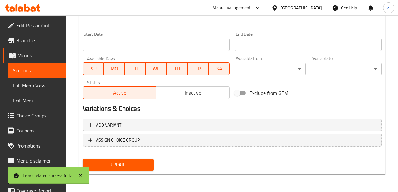
scroll to position [260, 0]
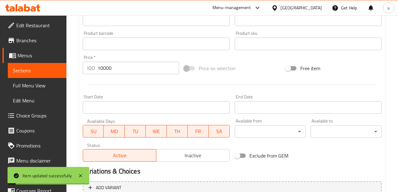
click at [51, 57] on span "Menus" at bounding box center [40, 56] width 44 height 8
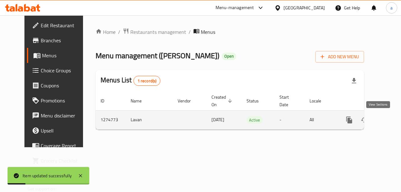
click at [392, 118] on icon "enhanced table" at bounding box center [395, 120] width 6 height 6
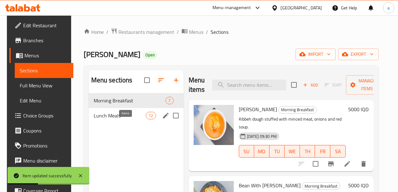
click at [118, 119] on span "Lunch Meals" at bounding box center [120, 116] width 52 height 8
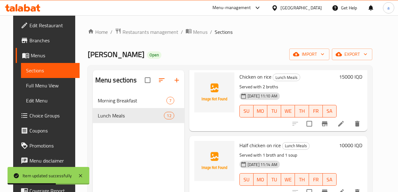
scroll to position [564, 0]
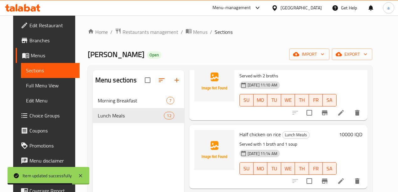
click at [46, 86] on span "Full Menu View" at bounding box center [50, 86] width 49 height 8
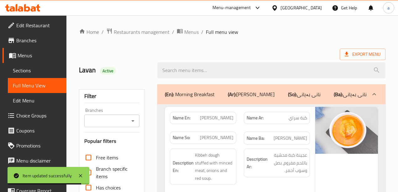
click at [137, 120] on div "Branches" at bounding box center [111, 121] width 55 height 13
click at [135, 121] on icon "Open" at bounding box center [133, 121] width 8 height 8
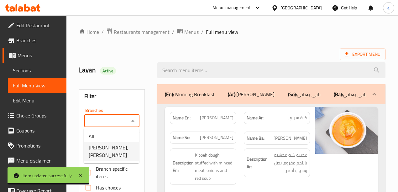
click at [115, 148] on span "[PERSON_NAME], [PERSON_NAME]" at bounding box center [111, 151] width 45 height 15
type input "[PERSON_NAME], [PERSON_NAME]"
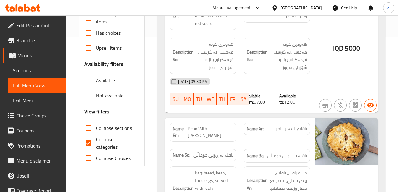
scroll to position [188, 0]
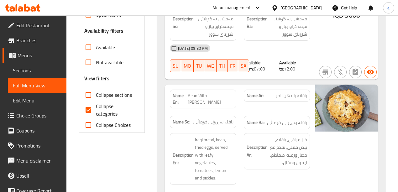
click at [114, 110] on span "Collapse categories" at bounding box center [115, 109] width 39 height 15
click at [96, 110] on input "Collapse categories" at bounding box center [88, 109] width 15 height 15
checkbox input "false"
click at [114, 97] on span "Collapse sections" at bounding box center [114, 95] width 36 height 8
click at [96, 97] on input "Collapse sections" at bounding box center [88, 94] width 15 height 15
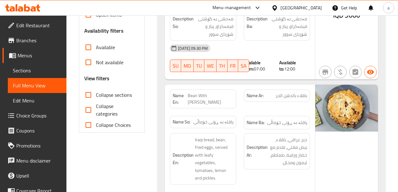
checkbox input "true"
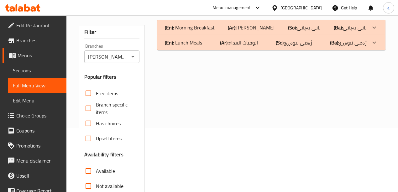
scroll to position [45, 0]
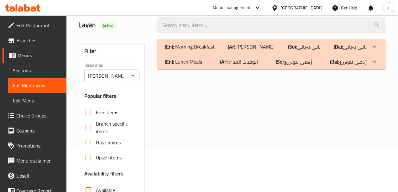
click at [364, 67] on div "(En): Lunch Meals (Ar): الوجبات الغداء (So): ژەمی نێوەڕۆ (Ba): ژەمی نێوەڕۆ" at bounding box center [271, 61] width 228 height 15
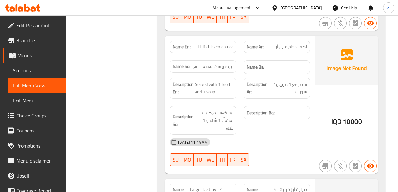
scroll to position [1424, 0]
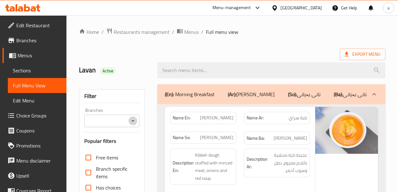
click at [132, 121] on icon "Open" at bounding box center [133, 121] width 8 height 8
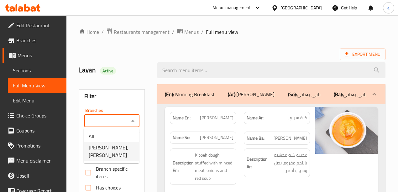
click at [123, 148] on span "[PERSON_NAME], [PERSON_NAME]" at bounding box center [111, 151] width 45 height 15
type input "[PERSON_NAME], [PERSON_NAME]"
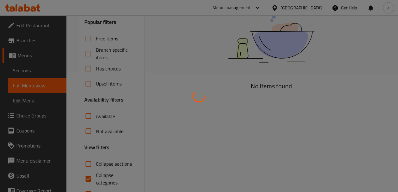
scroll to position [125, 0]
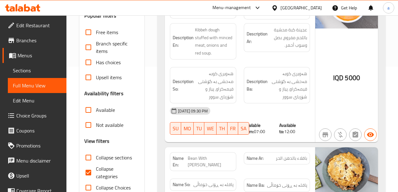
click at [104, 157] on span "Collapse sections" at bounding box center [114, 158] width 36 height 8
click at [96, 157] on input "Collapse sections" at bounding box center [88, 157] width 15 height 15
checkbox input "true"
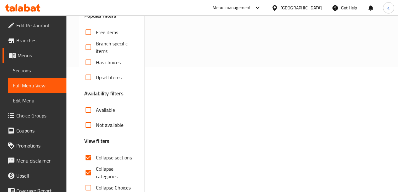
click at [99, 171] on span "Collapse categories" at bounding box center [115, 172] width 39 height 15
click at [96, 171] on input "Collapse categories" at bounding box center [88, 172] width 15 height 15
checkbox input "false"
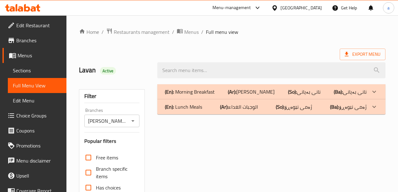
click at [326, 112] on div "(En): Lunch Meals (Ar): الوجبات الغداء (So): ژەمی نێوەڕۆ (Ba): ژەمی نێوەڕۆ" at bounding box center [271, 106] width 228 height 15
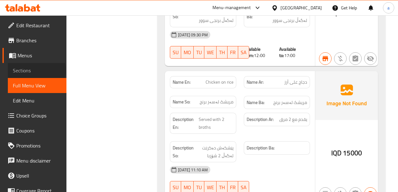
click at [36, 70] on span "Sections" at bounding box center [37, 71] width 49 height 8
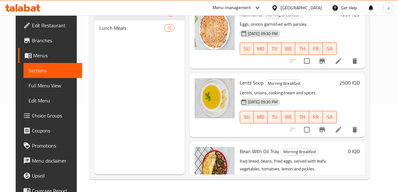
scroll to position [328, 0]
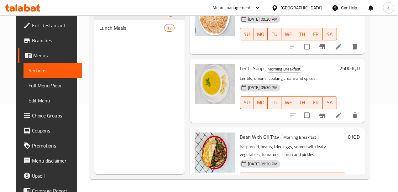
click at [115, 35] on div "Lunch Meals 12" at bounding box center [139, 27] width 90 height 15
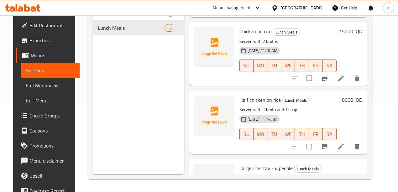
scroll to position [453, 0]
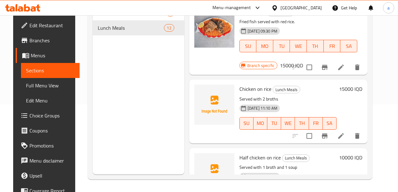
click at [346, 130] on li at bounding box center [341, 135] width 18 height 11
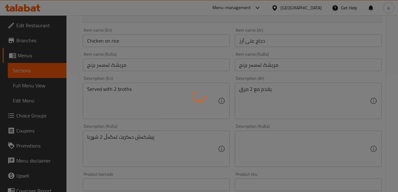
scroll to position [125, 0]
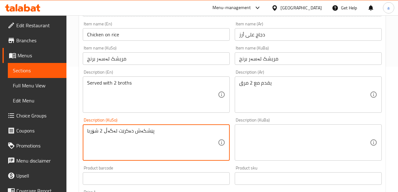
drag, startPoint x: 99, startPoint y: 131, endPoint x: 66, endPoint y: 131, distance: 33.2
click at [89, 130] on textarea "پێشکەش دەکرێت لەگەڵ 2 شۆربا" at bounding box center [152, 143] width 131 height 30
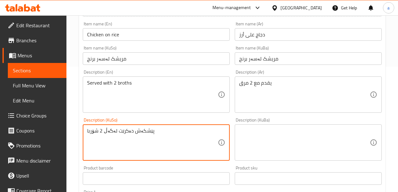
click at [93, 132] on textarea "پێشکەش دەکرێت لەگەڵ 2 شۆربا" at bounding box center [152, 143] width 131 height 30
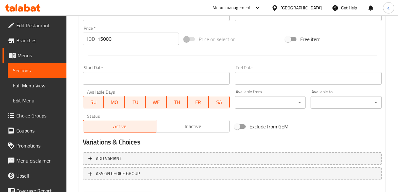
scroll to position [313, 0]
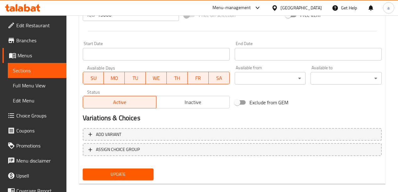
type textarea "پێشکەش دەکرێت لەگەڵ 2 شلە"
click at [110, 172] on span "Update" at bounding box center [118, 175] width 61 height 8
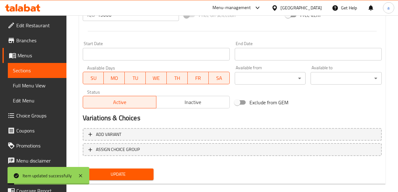
click at [42, 88] on span "Full Menu View" at bounding box center [37, 86] width 49 height 8
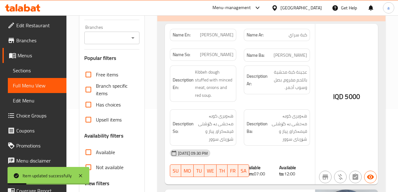
scroll to position [63, 0]
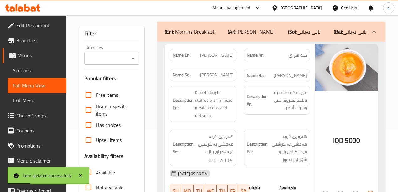
click at [132, 57] on icon "Open" at bounding box center [133, 59] width 8 height 8
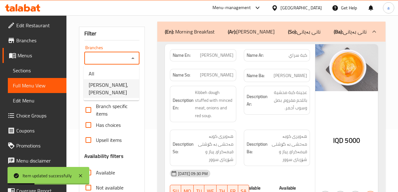
click at [122, 83] on span "[PERSON_NAME], [PERSON_NAME]" at bounding box center [111, 88] width 45 height 15
type input "[PERSON_NAME], [PERSON_NAME]"
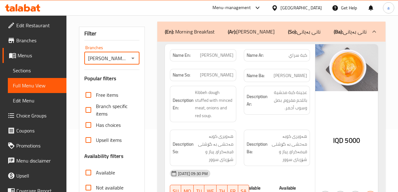
scroll to position [125, 0]
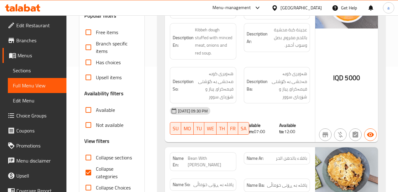
click at [108, 172] on span "Collapse categories" at bounding box center [115, 172] width 39 height 15
click at [96, 172] on input "Collapse categories" at bounding box center [88, 172] width 15 height 15
checkbox input "false"
click at [111, 159] on span "Collapse sections" at bounding box center [114, 158] width 36 height 8
click at [96, 159] on input "Collapse sections" at bounding box center [88, 157] width 15 height 15
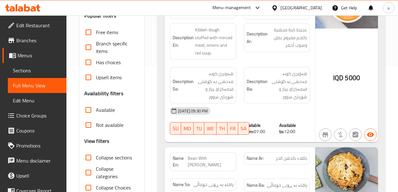
checkbox input "true"
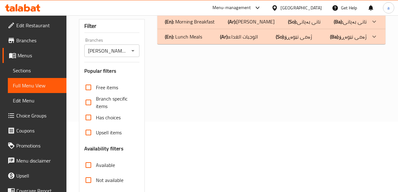
scroll to position [0, 0]
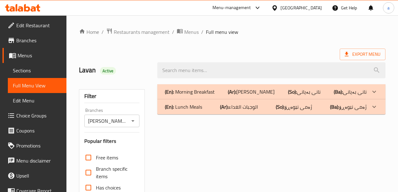
click at [374, 103] on div at bounding box center [374, 106] width 15 height 15
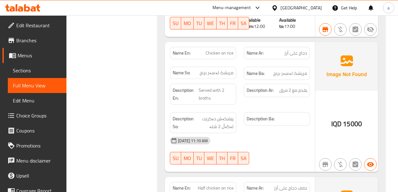
scroll to position [1442, 0]
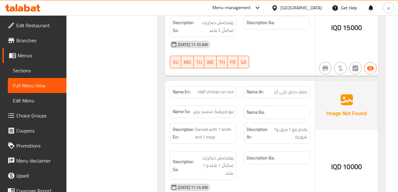
click at [41, 71] on span "Sections" at bounding box center [37, 71] width 49 height 8
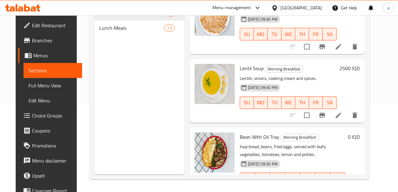
scroll to position [328, 0]
click at [116, 32] on span "Lunch Meals" at bounding box center [131, 28] width 65 height 8
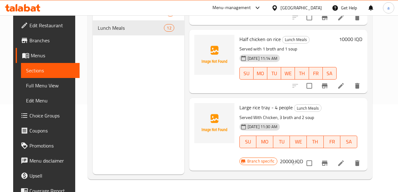
scroll to position [446, 0]
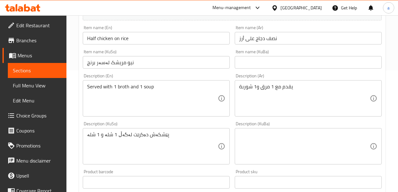
scroll to position [125, 0]
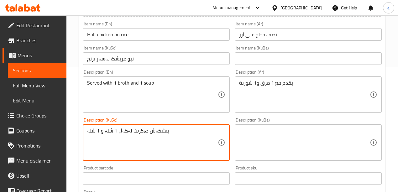
drag, startPoint x: 96, startPoint y: 132, endPoint x: 72, endPoint y: 134, distance: 23.9
click at [89, 131] on textarea "پێشکەش دەکرێت لەگەڵ 1 شلە و 1 شلە" at bounding box center [152, 143] width 131 height 30
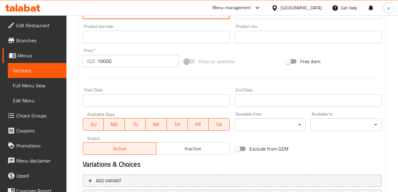
scroll to position [323, 0]
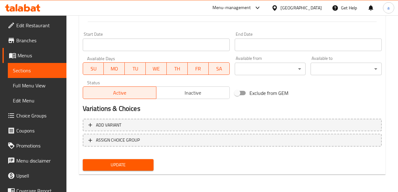
type textarea "پێشکەش دەکرێت لەگەڵ 1 شلە و 1 شۆربا"
click at [110, 163] on span "Update" at bounding box center [118, 165] width 61 height 8
click at [107, 164] on span "Update" at bounding box center [118, 165] width 61 height 8
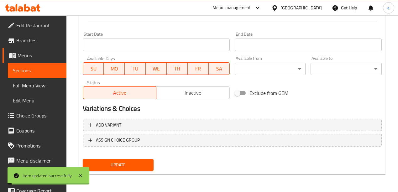
click at [59, 84] on link "Full Menu View" at bounding box center [37, 85] width 59 height 15
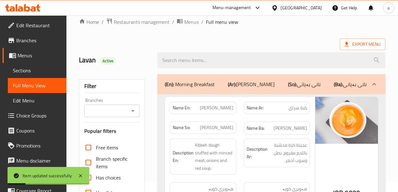
scroll to position [9, 0]
click at [135, 111] on icon "Open" at bounding box center [133, 112] width 8 height 8
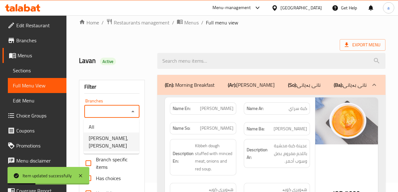
click at [118, 138] on span "[PERSON_NAME], [PERSON_NAME]" at bounding box center [111, 141] width 45 height 15
type input "[PERSON_NAME], [PERSON_NAME]"
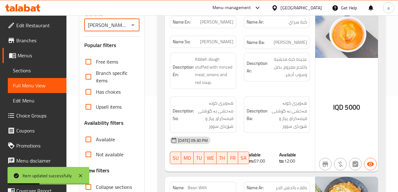
scroll to position [135, 0]
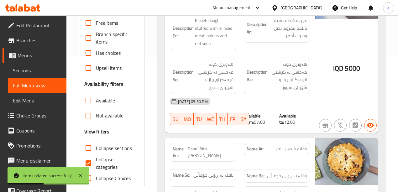
click at [101, 159] on span "Collapse categories" at bounding box center [115, 163] width 39 height 15
click at [96, 159] on input "Collapse categories" at bounding box center [88, 163] width 15 height 15
checkbox input "false"
click at [104, 147] on span "Collapse sections" at bounding box center [114, 148] width 36 height 8
click at [96, 147] on input "Collapse sections" at bounding box center [88, 148] width 15 height 15
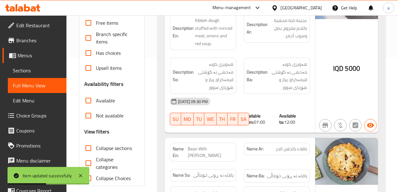
checkbox input "true"
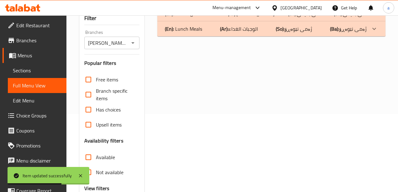
scroll to position [72, 0]
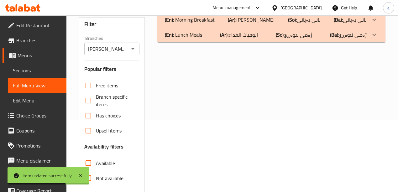
click at [369, 39] on div at bounding box center [374, 34] width 15 height 15
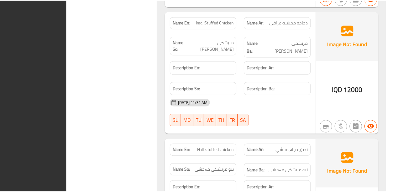
scroll to position [1841, 0]
